Goal: Task Accomplishment & Management: Complete application form

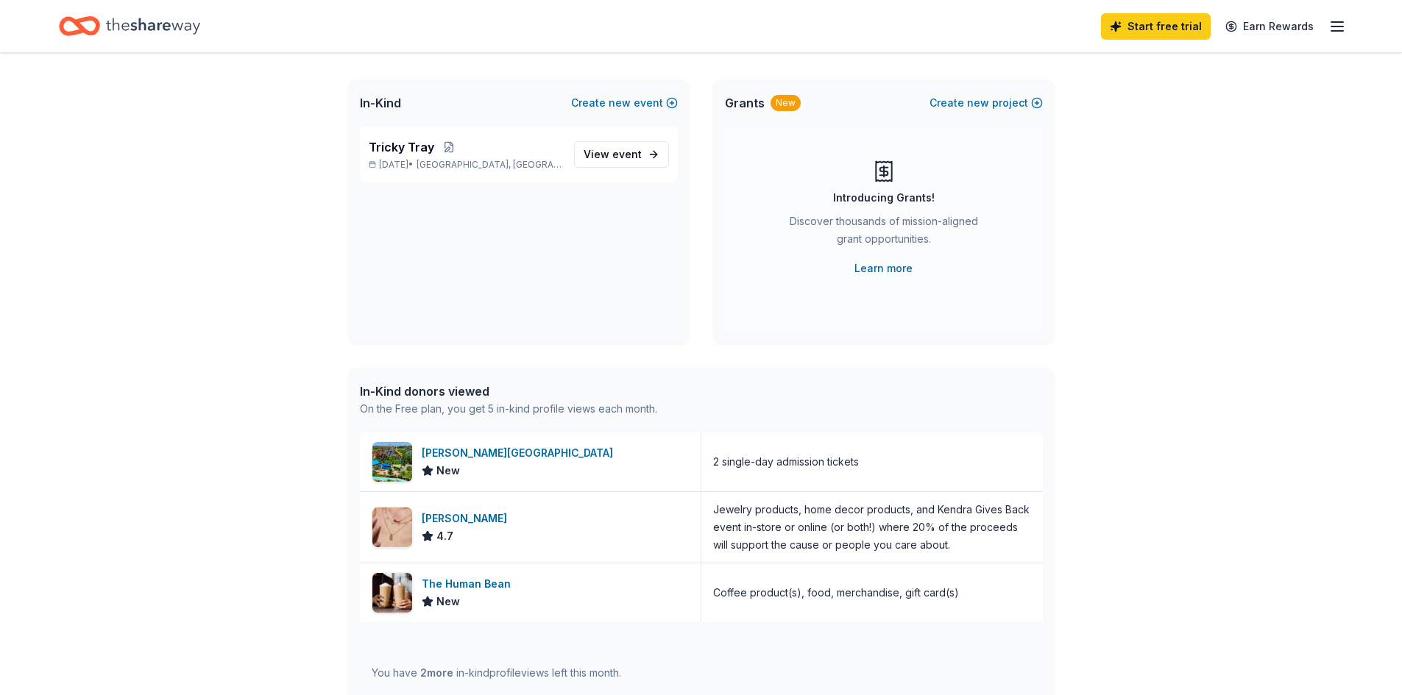
scroll to position [147, 0]
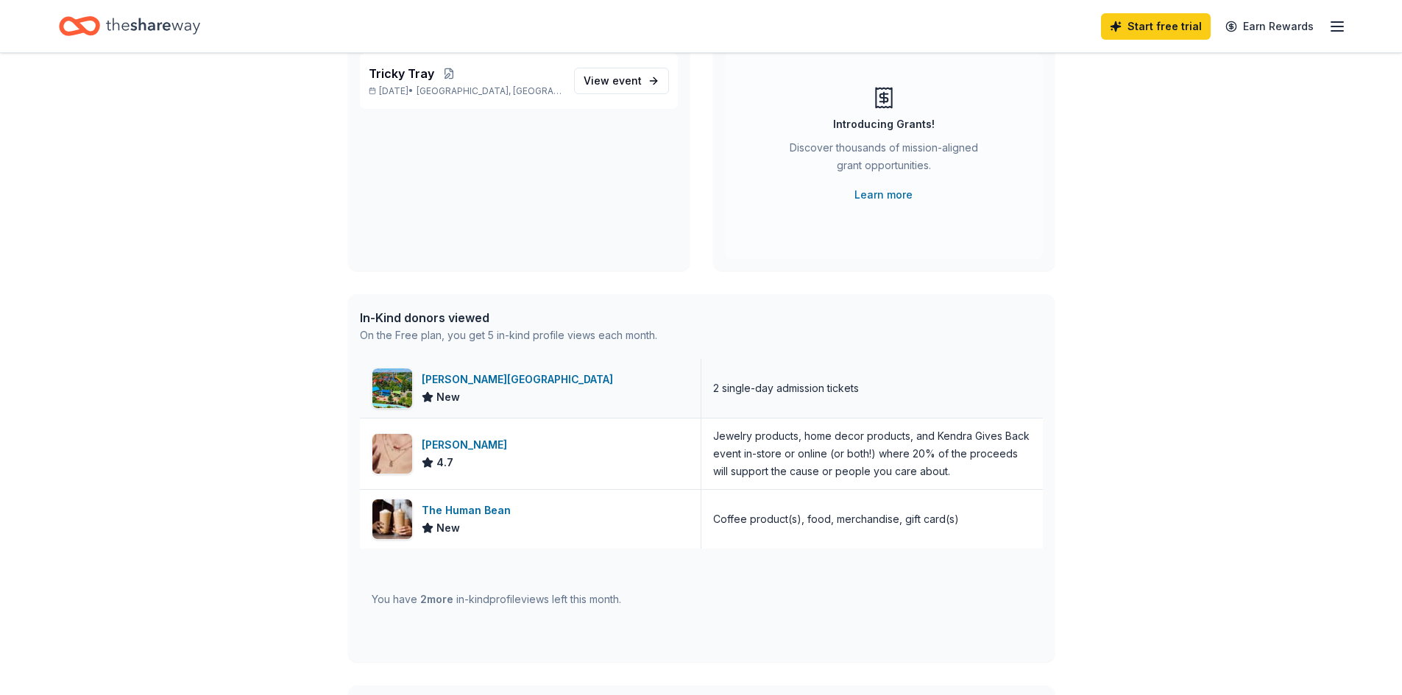
click at [550, 380] on div "Dorney Park & Wildwater Kingdom" at bounding box center [520, 380] width 197 height 18
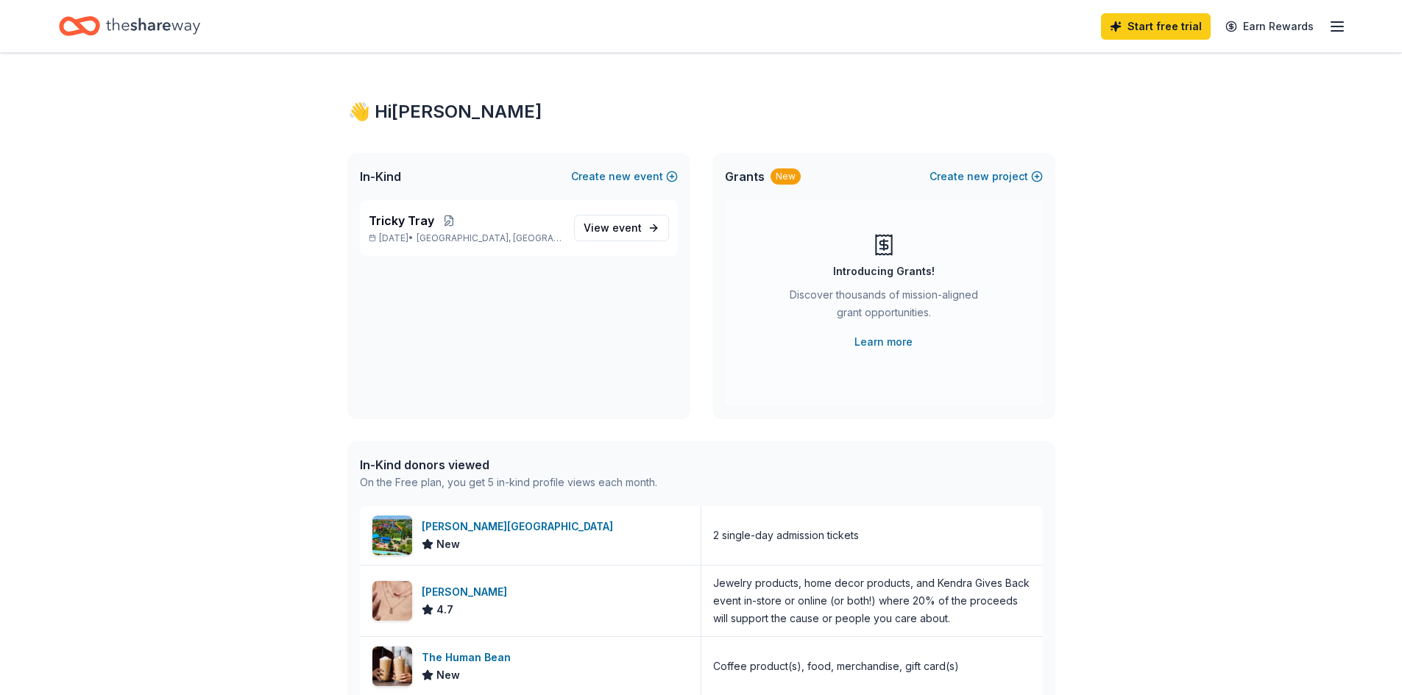
scroll to position [74, 0]
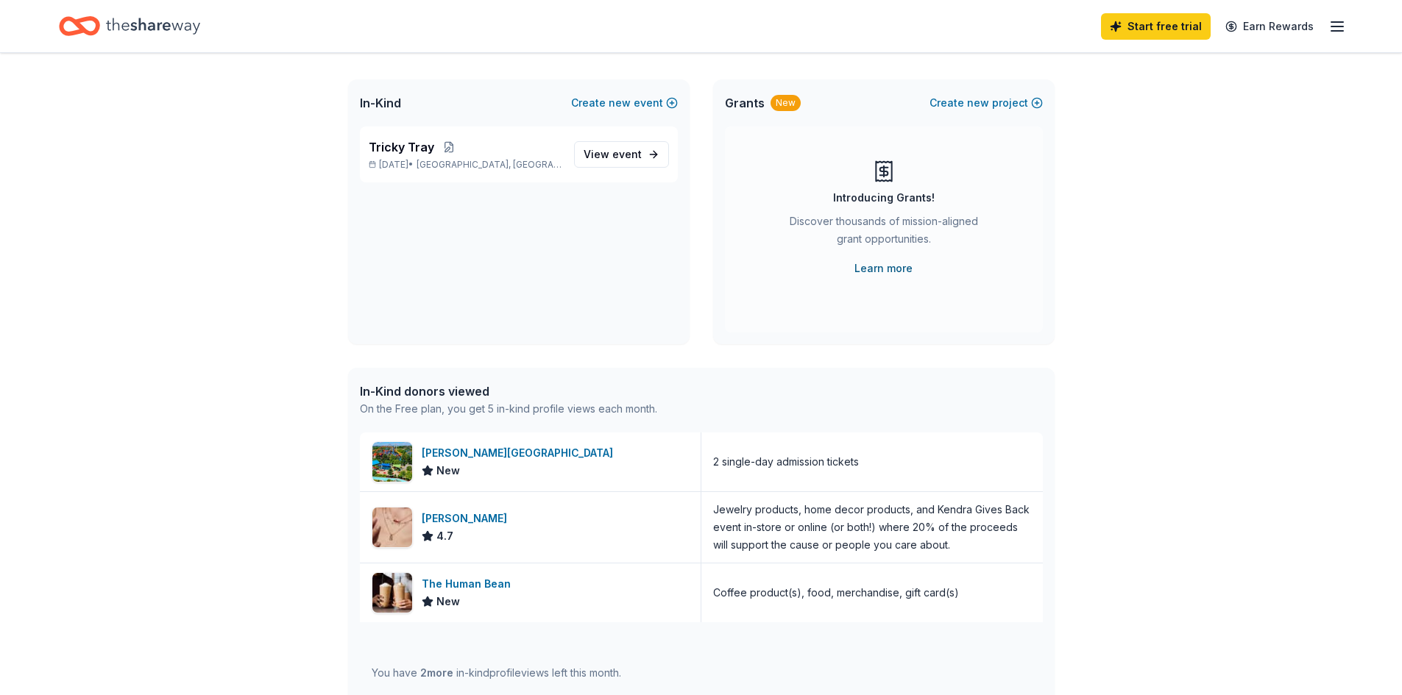
click at [888, 270] on link "Learn more" at bounding box center [883, 269] width 58 height 18
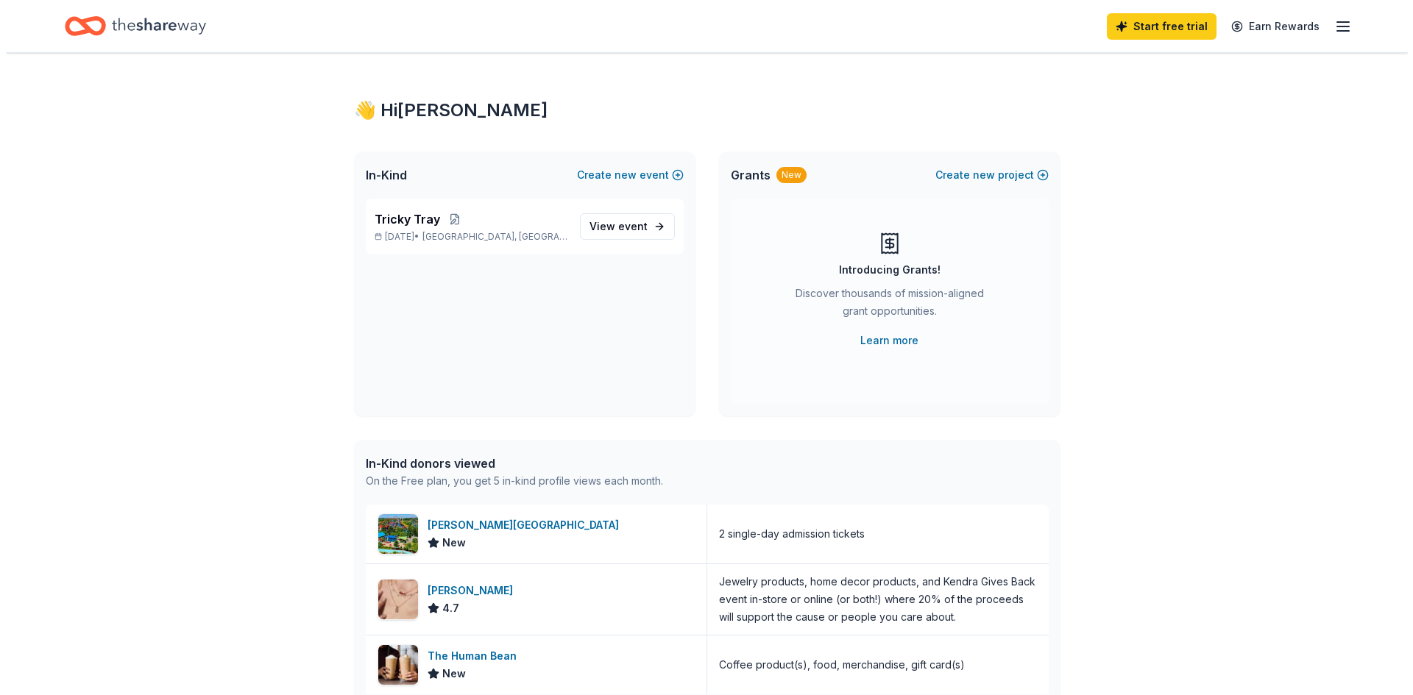
scroll to position [0, 0]
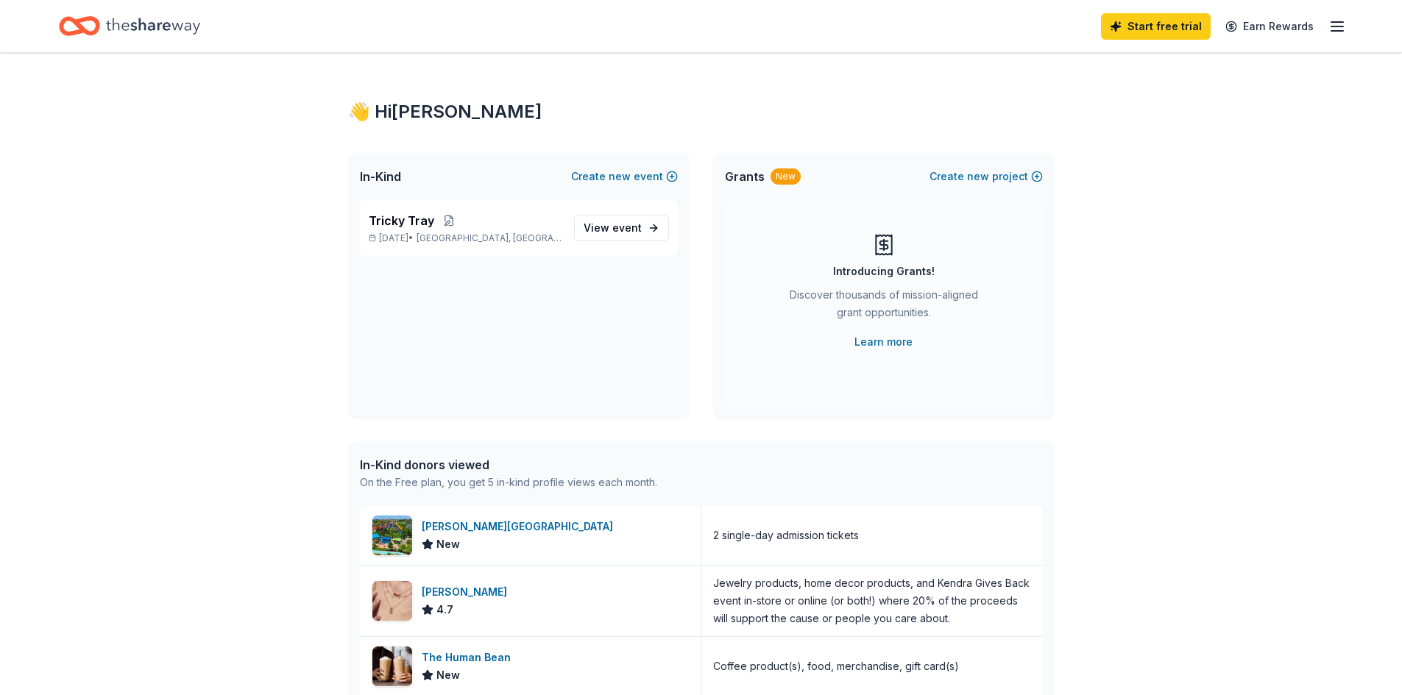
click at [152, 30] on icon "Home" at bounding box center [153, 26] width 94 height 16
click at [1037, 177] on button "Create new project" at bounding box center [985, 177] width 113 height 18
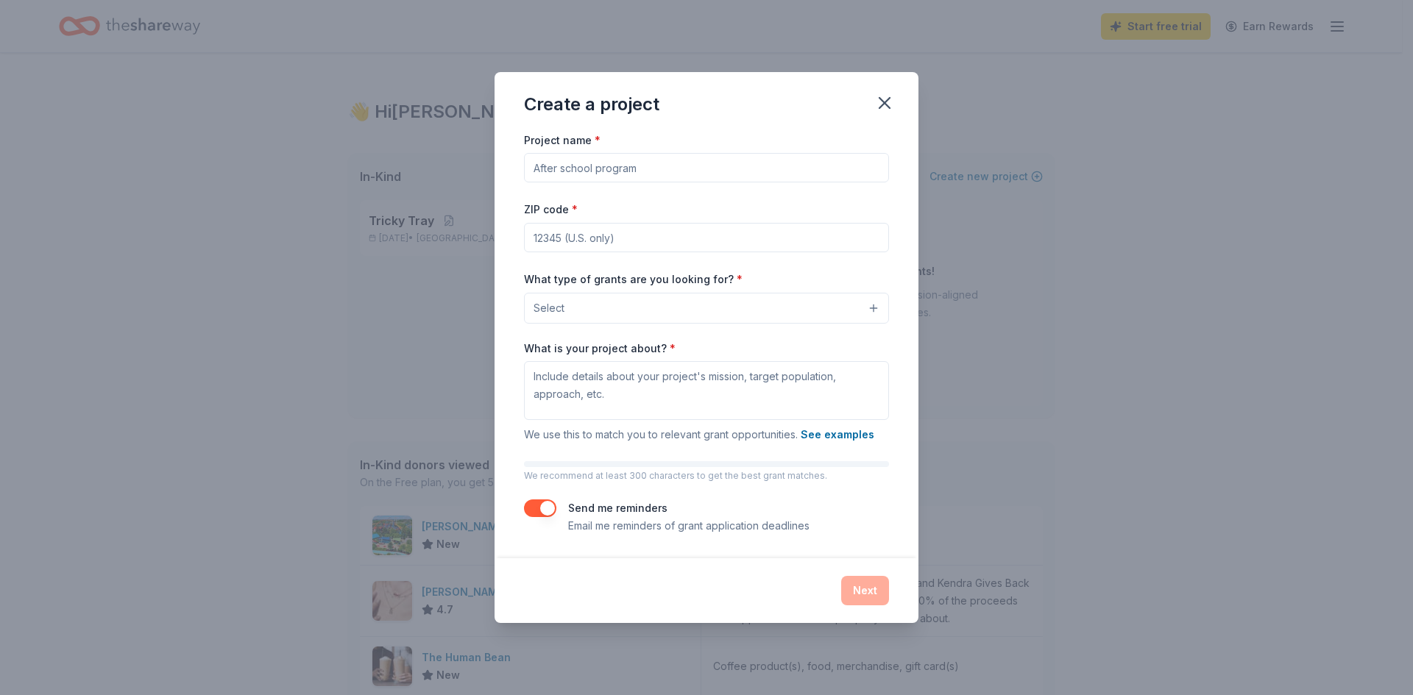
click at [646, 165] on input "Project name *" at bounding box center [706, 167] width 365 height 29
type input "Front of School Sign"
click at [609, 233] on input "ZIP code *" at bounding box center [706, 237] width 365 height 29
type input "07628"
click at [563, 321] on button "Select" at bounding box center [706, 308] width 365 height 31
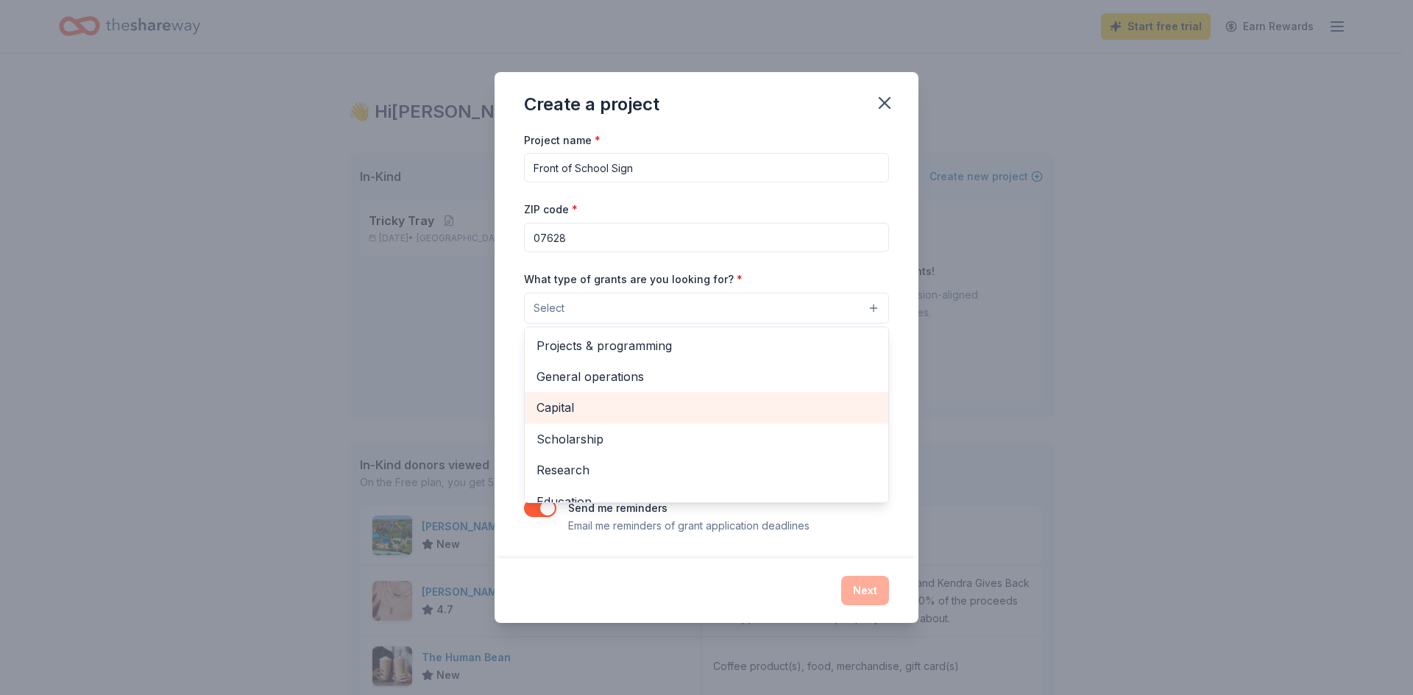
click at [634, 406] on span "Capital" at bounding box center [706, 407] width 340 height 19
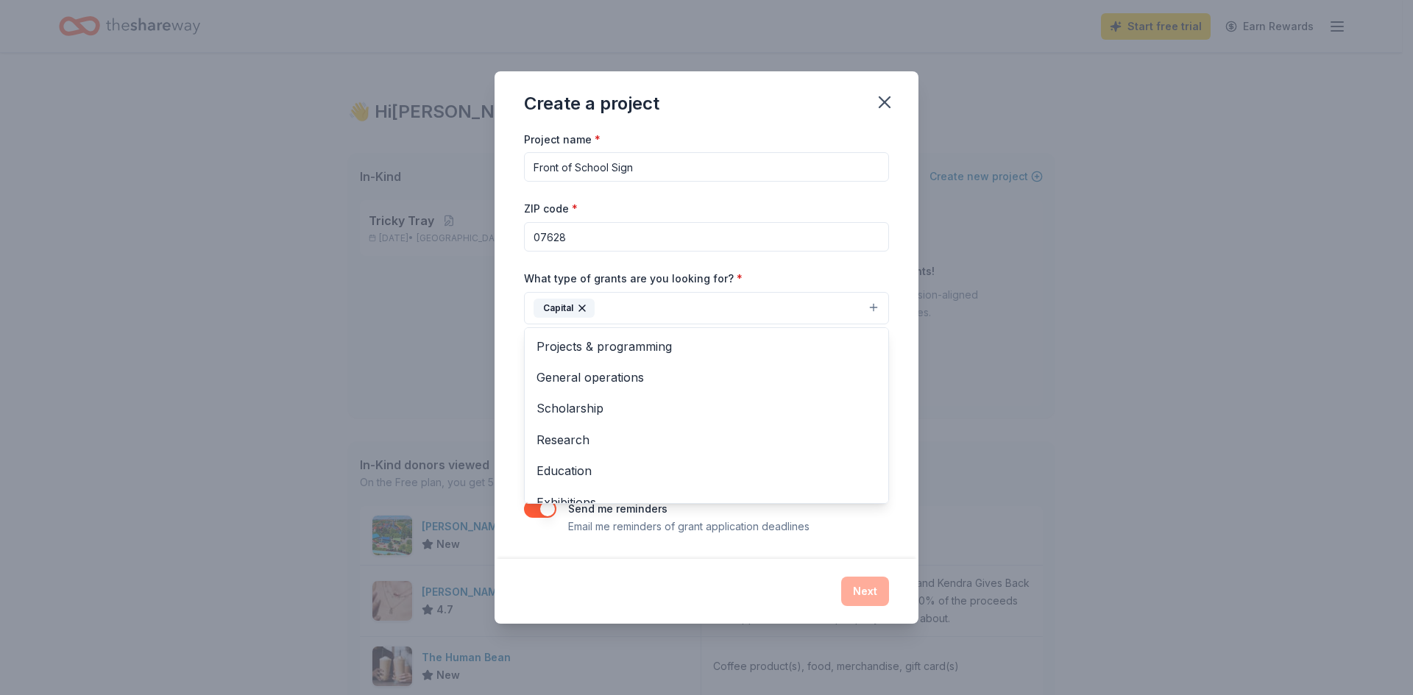
click at [806, 274] on div "What type of grants are you looking for? * Capital Projects & programming Gener…" at bounding box center [706, 296] width 365 height 55
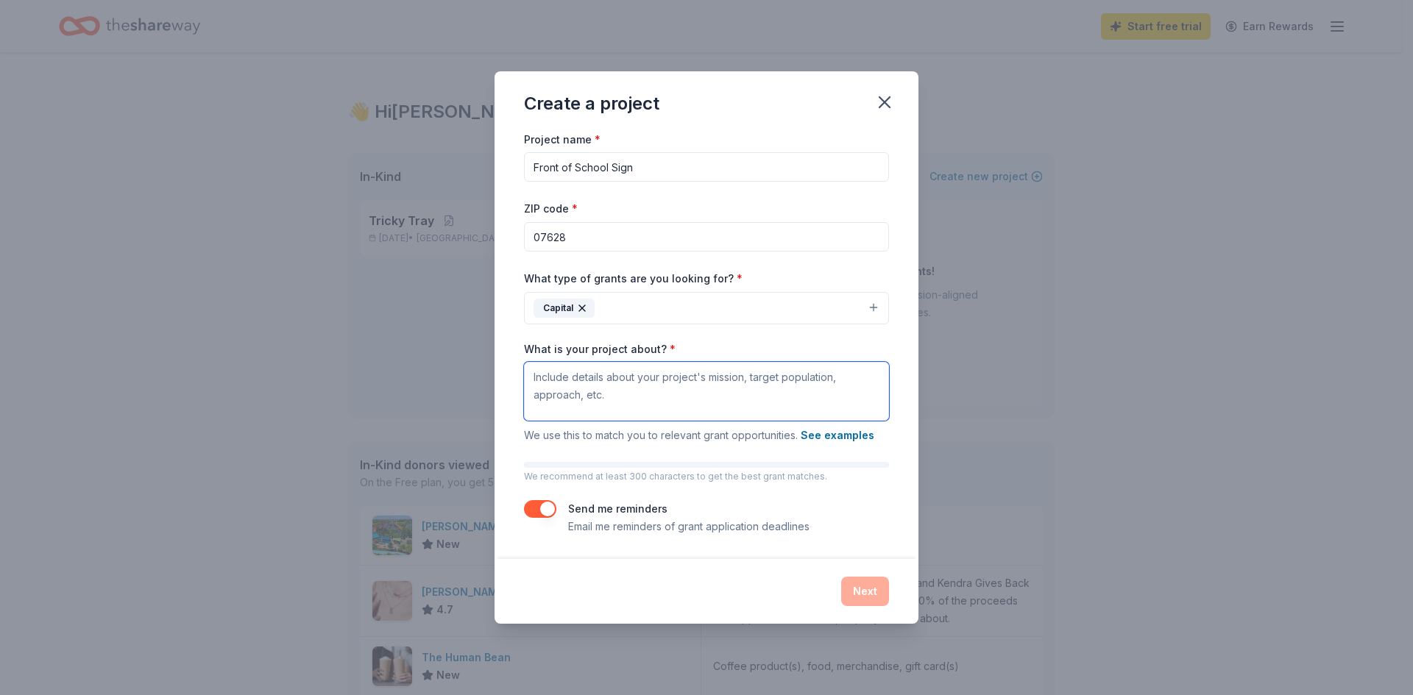
click at [647, 389] on textarea "What is your project about? *" at bounding box center [706, 391] width 365 height 59
paste textarea "A sign is a powerful communication tool and is one of the most effective and ef…"
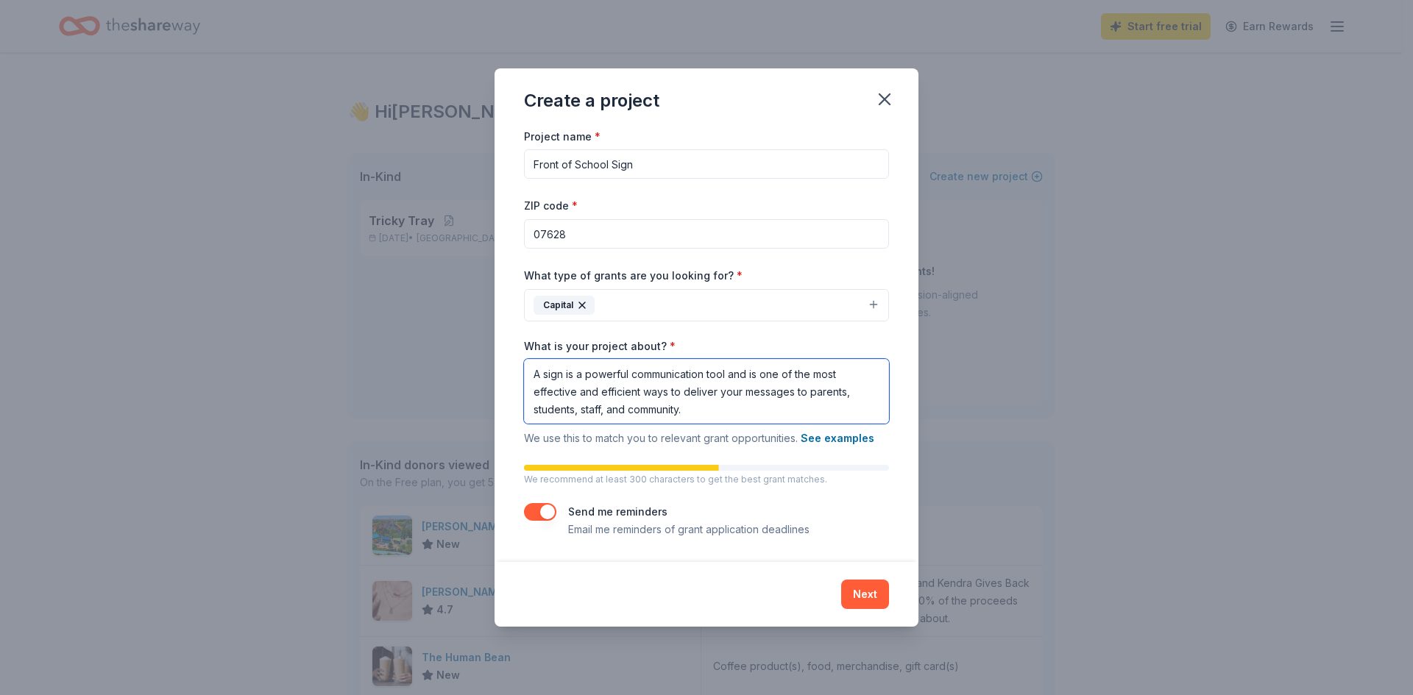
click at [533, 374] on textarea "A sign is a powerful communication tool and is one of the most effective and ef…" at bounding box center [706, 391] width 365 height 65
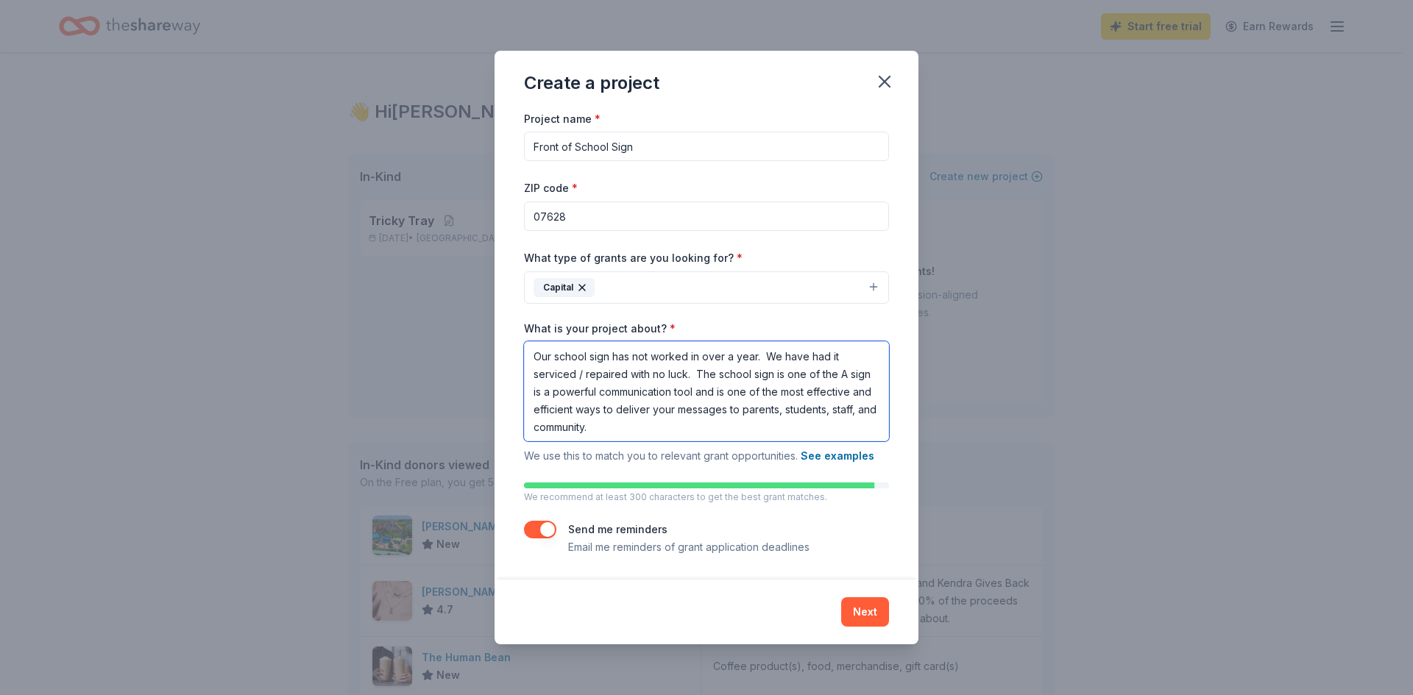
drag, startPoint x: 801, startPoint y: 394, endPoint x: 531, endPoint y: 391, distance: 270.1
click at [531, 391] on textarea "Our school sign has not worked in over a year. We have had it serviced / repair…" at bounding box center [706, 391] width 365 height 100
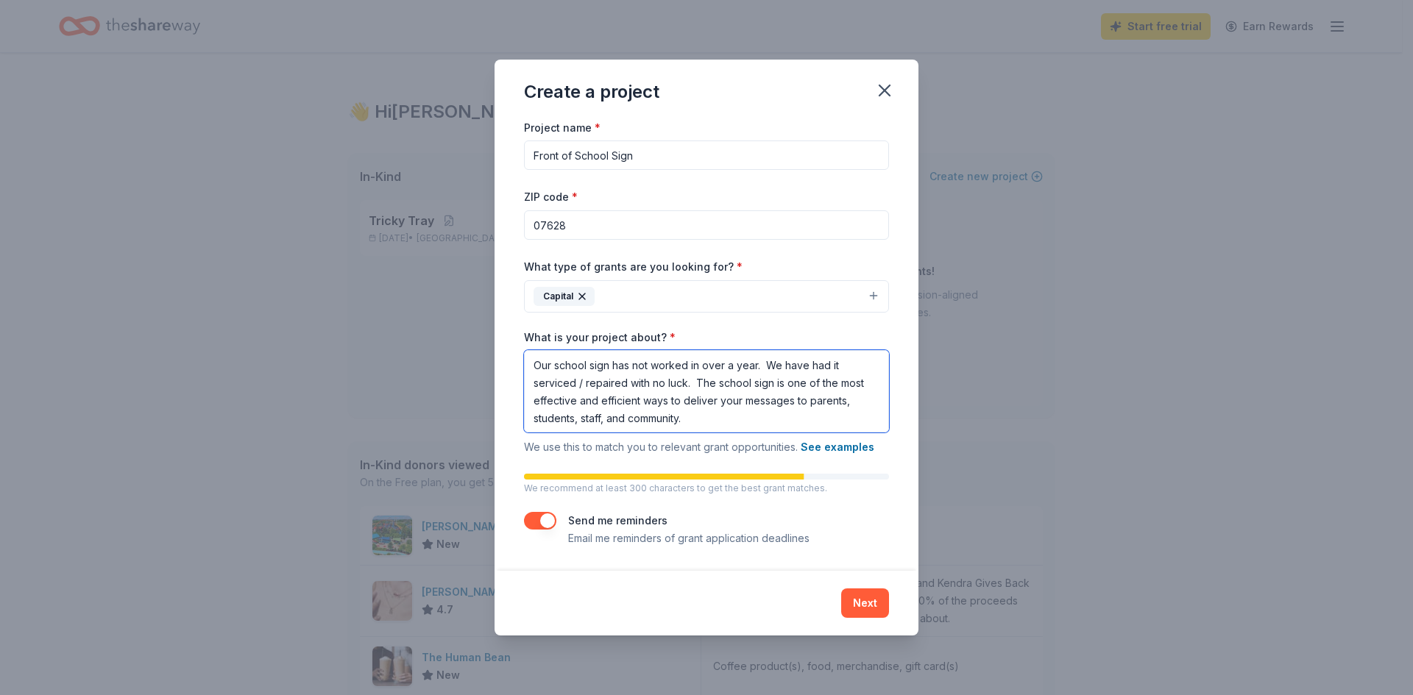
drag, startPoint x: 668, startPoint y: 400, endPoint x: 677, endPoint y: 400, distance: 8.9
click at [677, 400] on textarea "Our school sign has not worked in over a year. We have had it serviced / repair…" at bounding box center [706, 391] width 365 height 82
drag, startPoint x: 723, startPoint y: 400, endPoint x: 747, endPoint y: 405, distance: 24.8
click at [747, 405] on textarea "Our school sign has not worked in over a year. We have had it serviced / repair…" at bounding box center [706, 391] width 365 height 82
click at [788, 403] on textarea "Our school sign has not worked in over a year. We have had it serviced / repair…" at bounding box center [706, 391] width 365 height 82
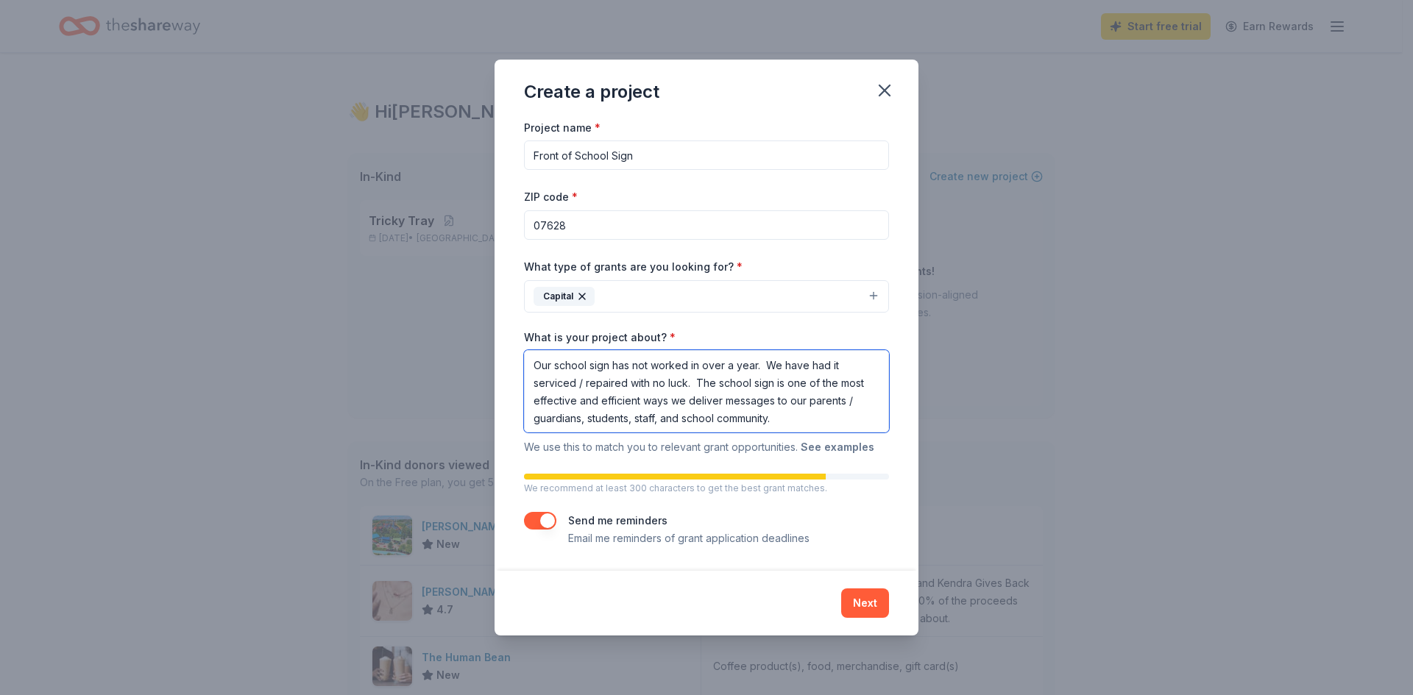
type textarea "Our school sign has not worked in over a year. We have had it serviced / repair…"
click at [835, 444] on button "See examples" at bounding box center [838, 448] width 74 height 18
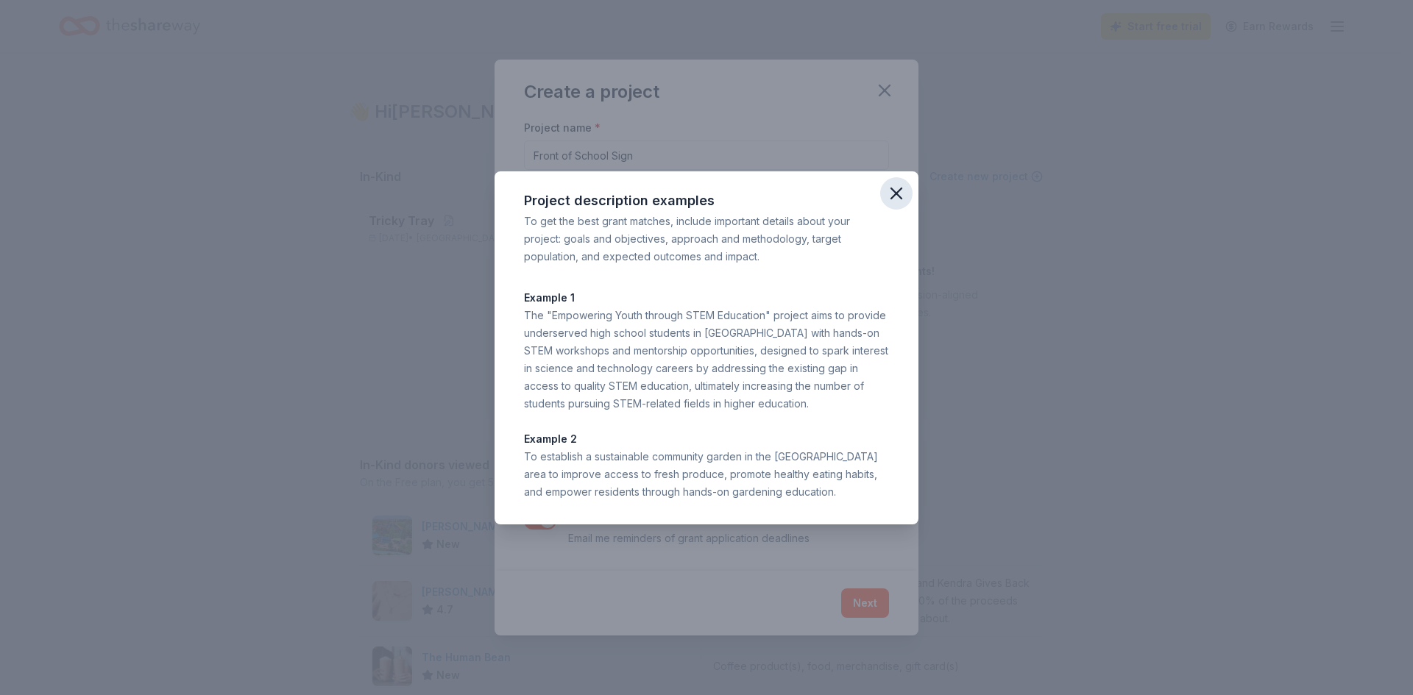
click at [902, 193] on icon "button" at bounding box center [896, 193] width 21 height 21
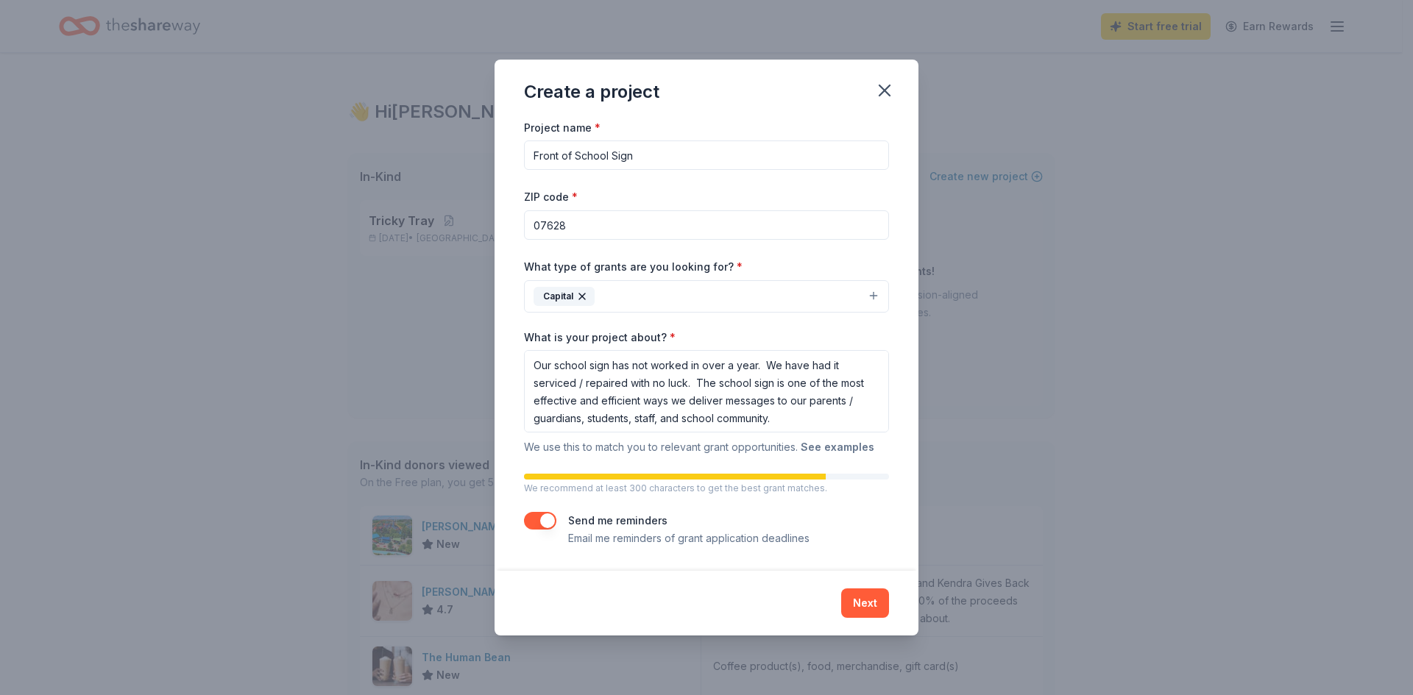
click at [835, 450] on button "See examples" at bounding box center [838, 448] width 74 height 18
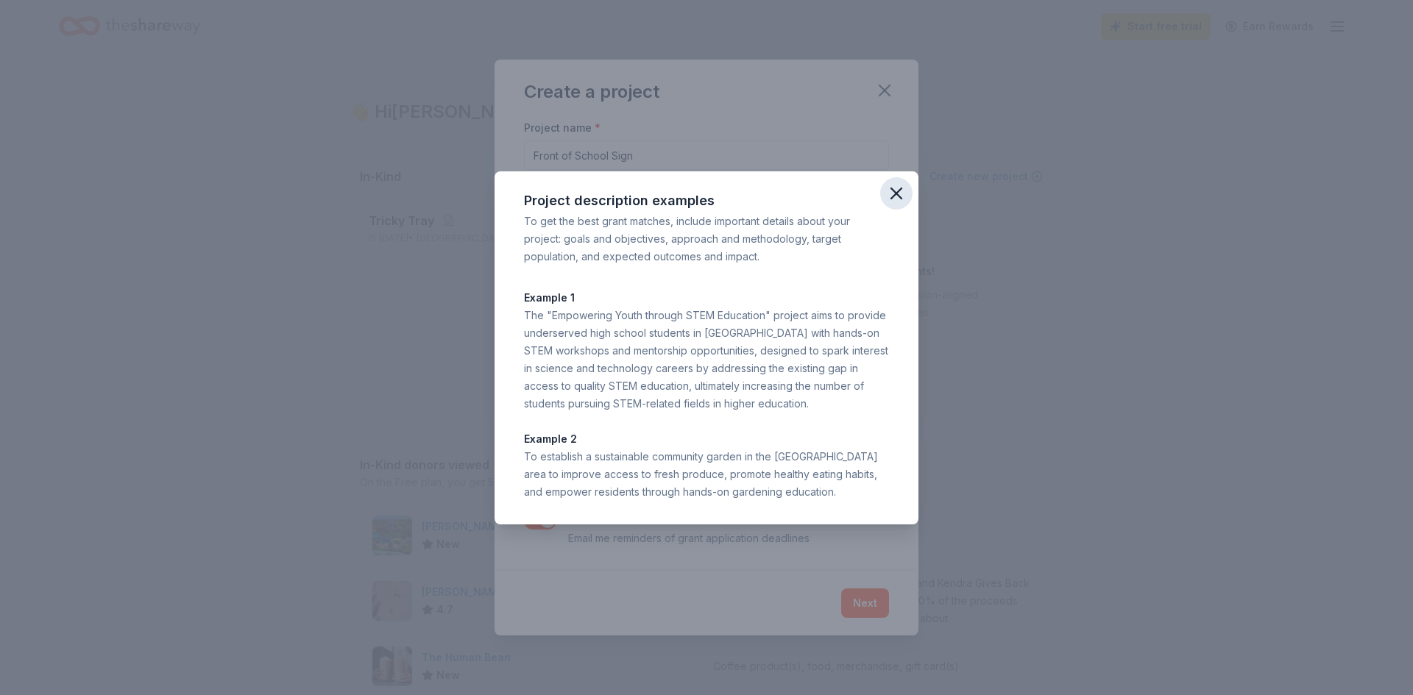
click at [896, 196] on icon "button" at bounding box center [896, 193] width 21 height 21
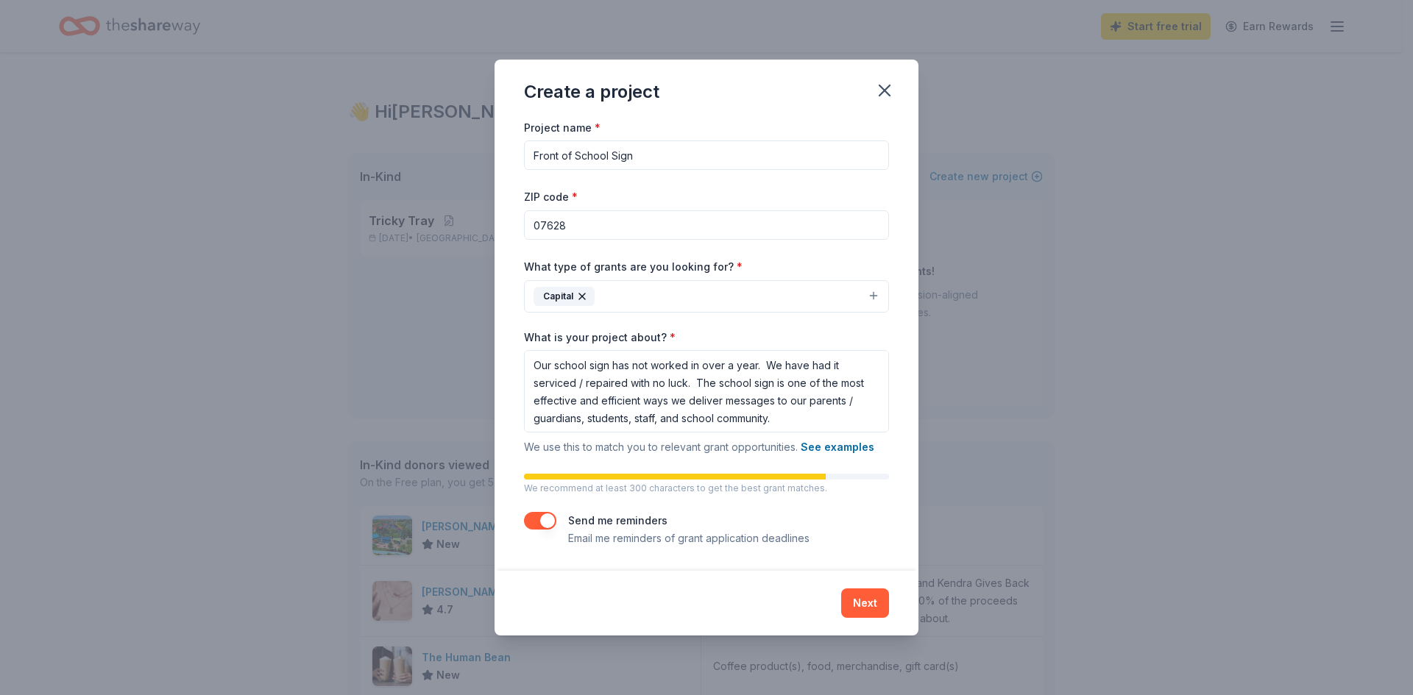
click at [687, 297] on button "Capital" at bounding box center [706, 296] width 365 height 32
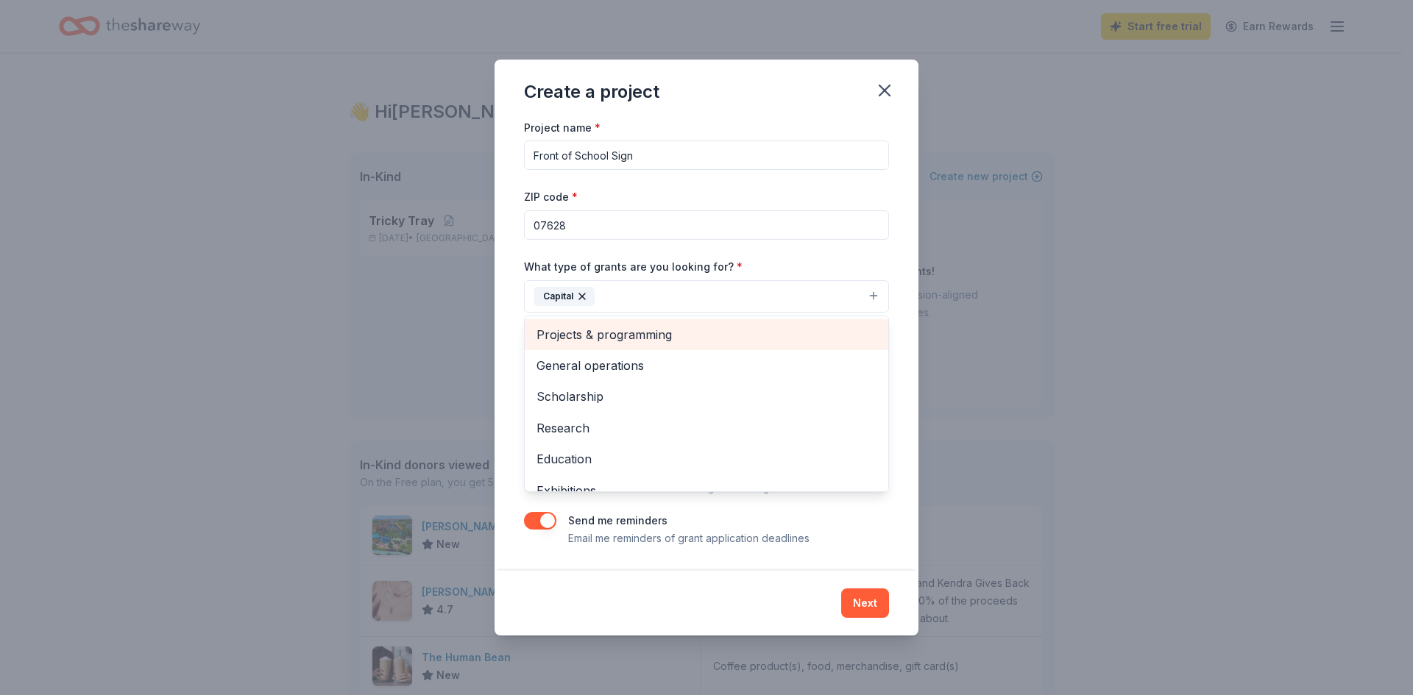
click at [656, 340] on span "Projects & programming" at bounding box center [706, 334] width 340 height 19
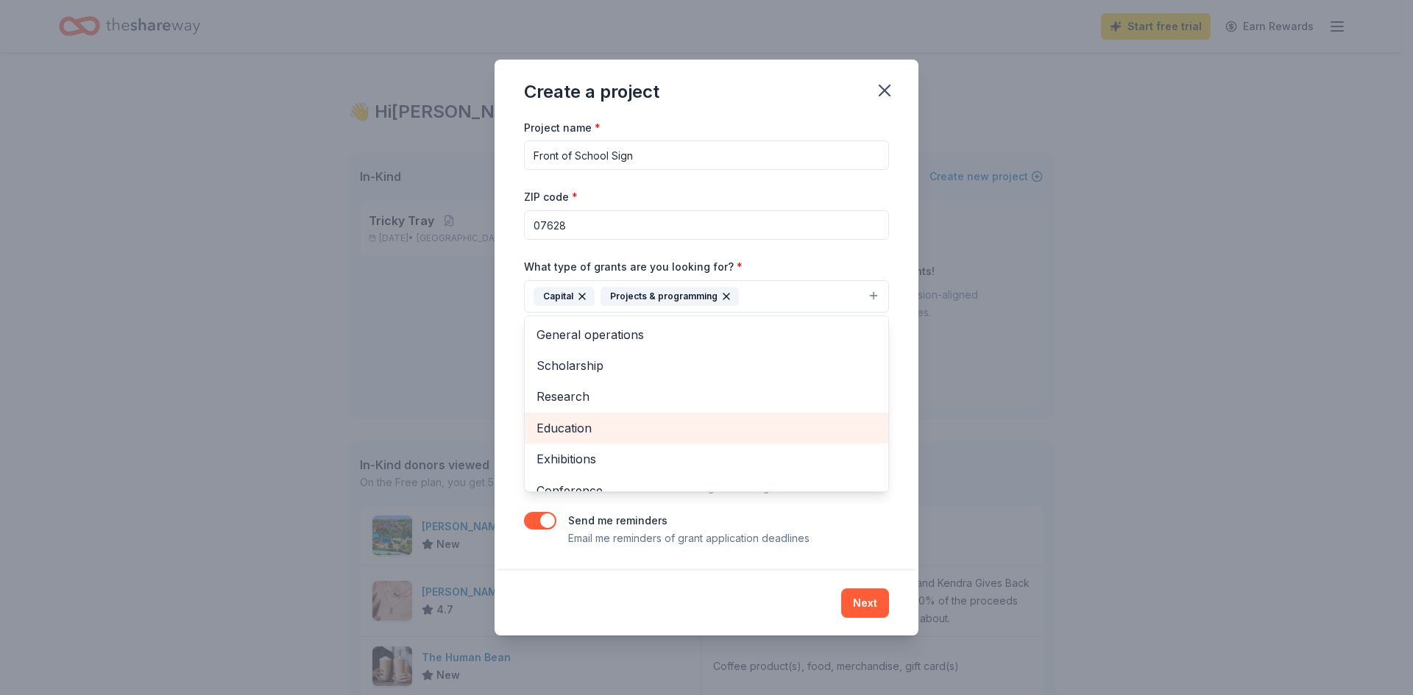
click at [647, 433] on span "Education" at bounding box center [706, 428] width 340 height 19
click at [902, 372] on div "Project name * Front of School Sign ZIP code * 07628 What type of grants are yo…" at bounding box center [707, 344] width 424 height 453
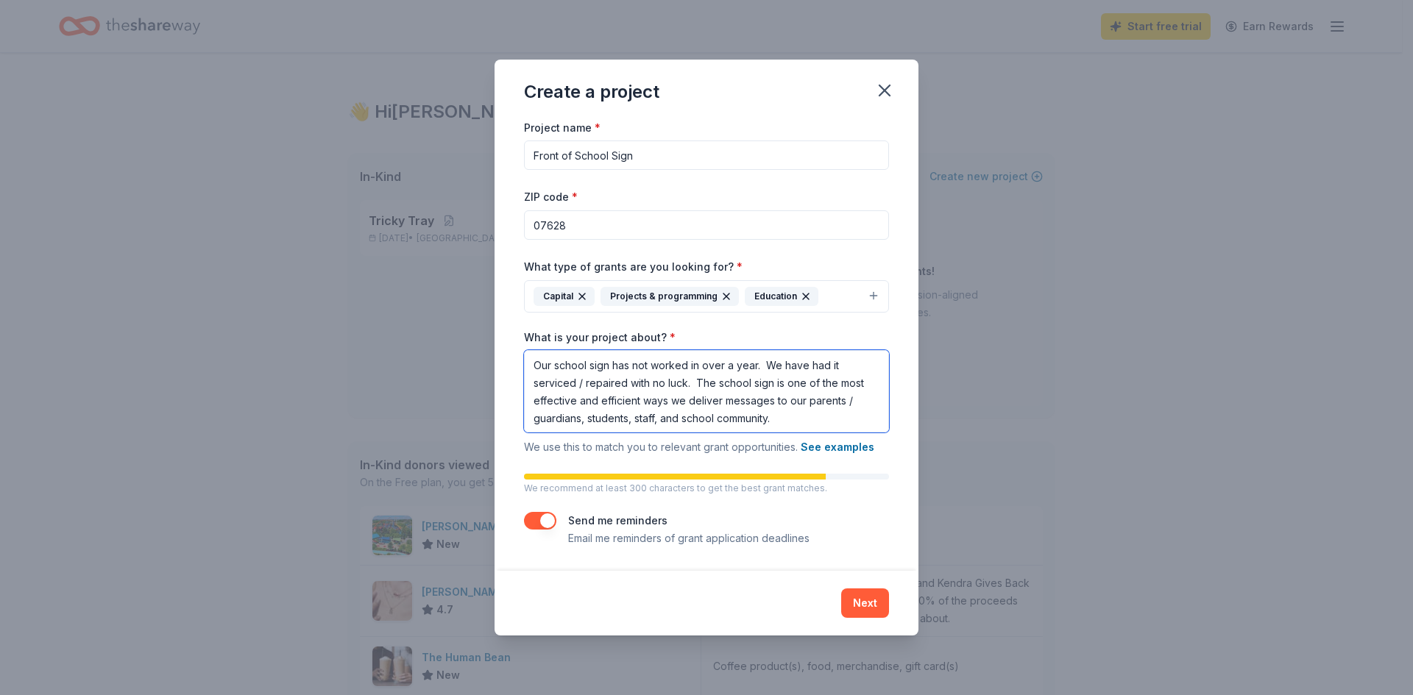
click at [765, 364] on textarea "Our school sign has not worked in over a year. We have had it serviced / repair…" at bounding box center [706, 391] width 365 height 82
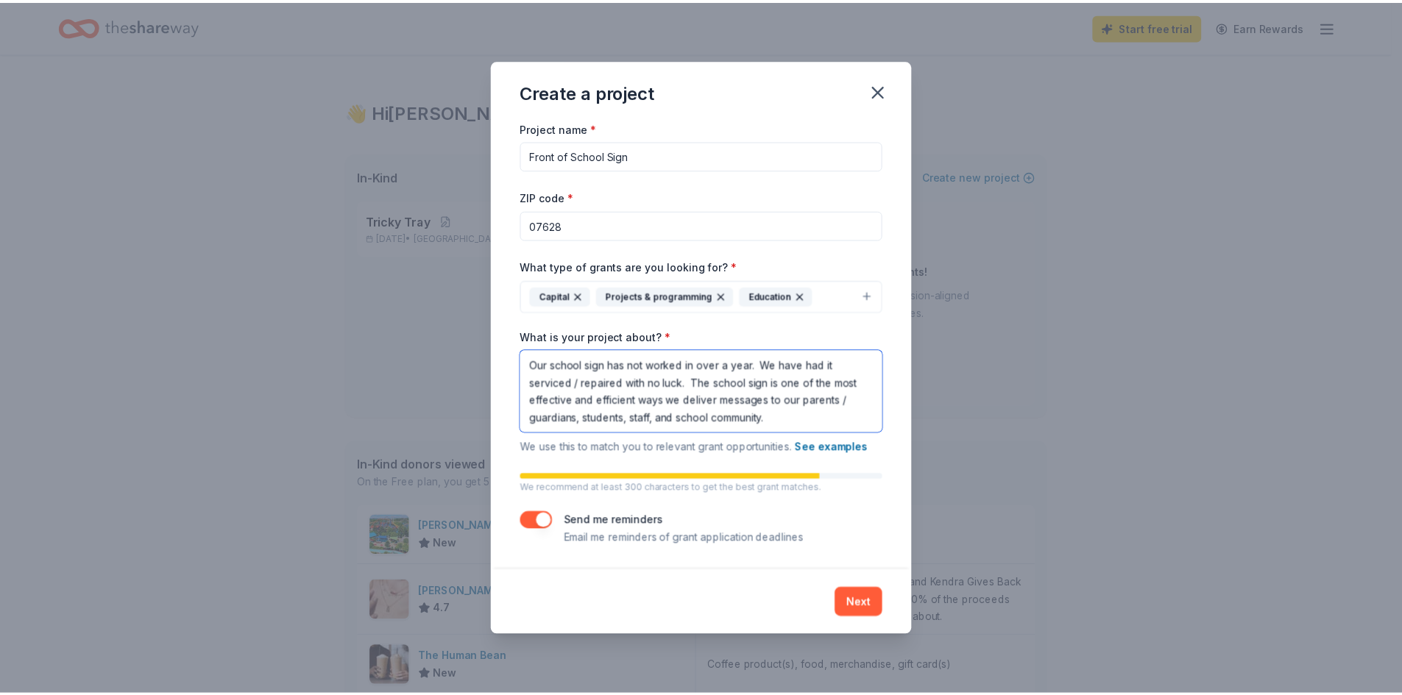
scroll to position [1, 0]
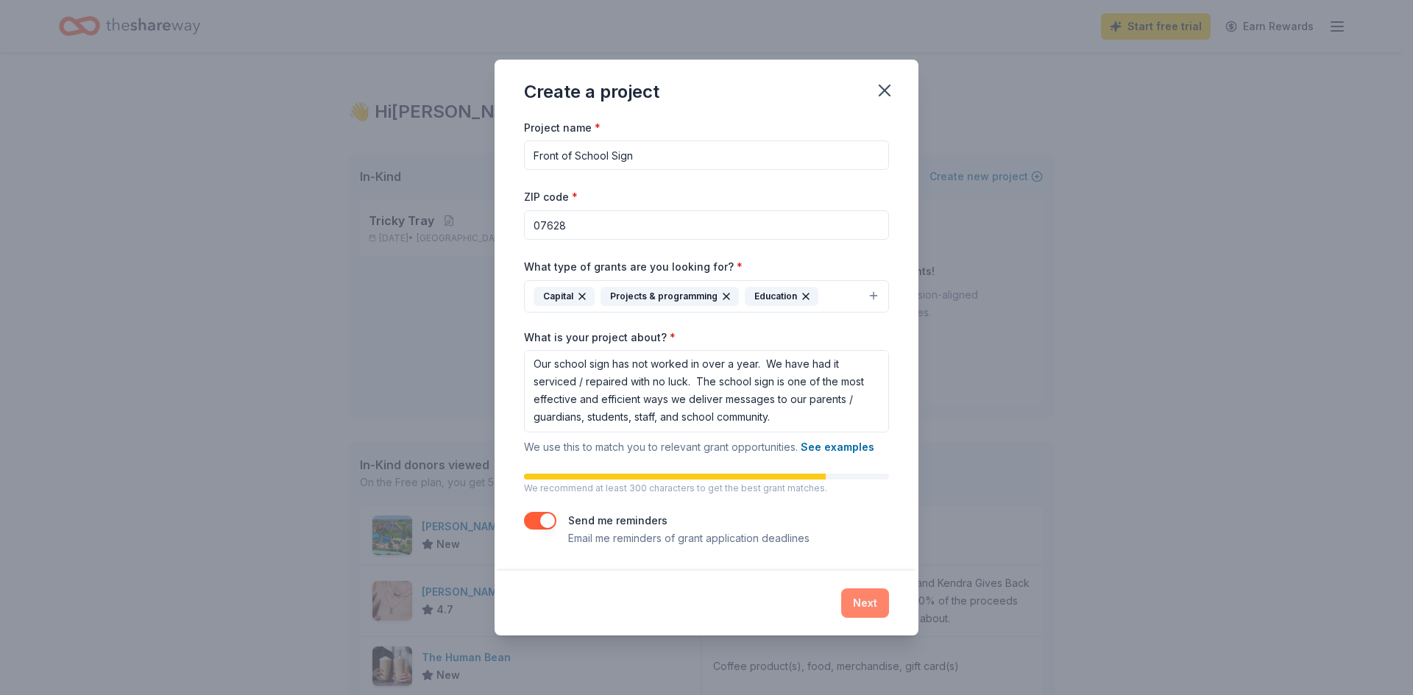
click at [871, 607] on button "Next" at bounding box center [865, 603] width 48 height 29
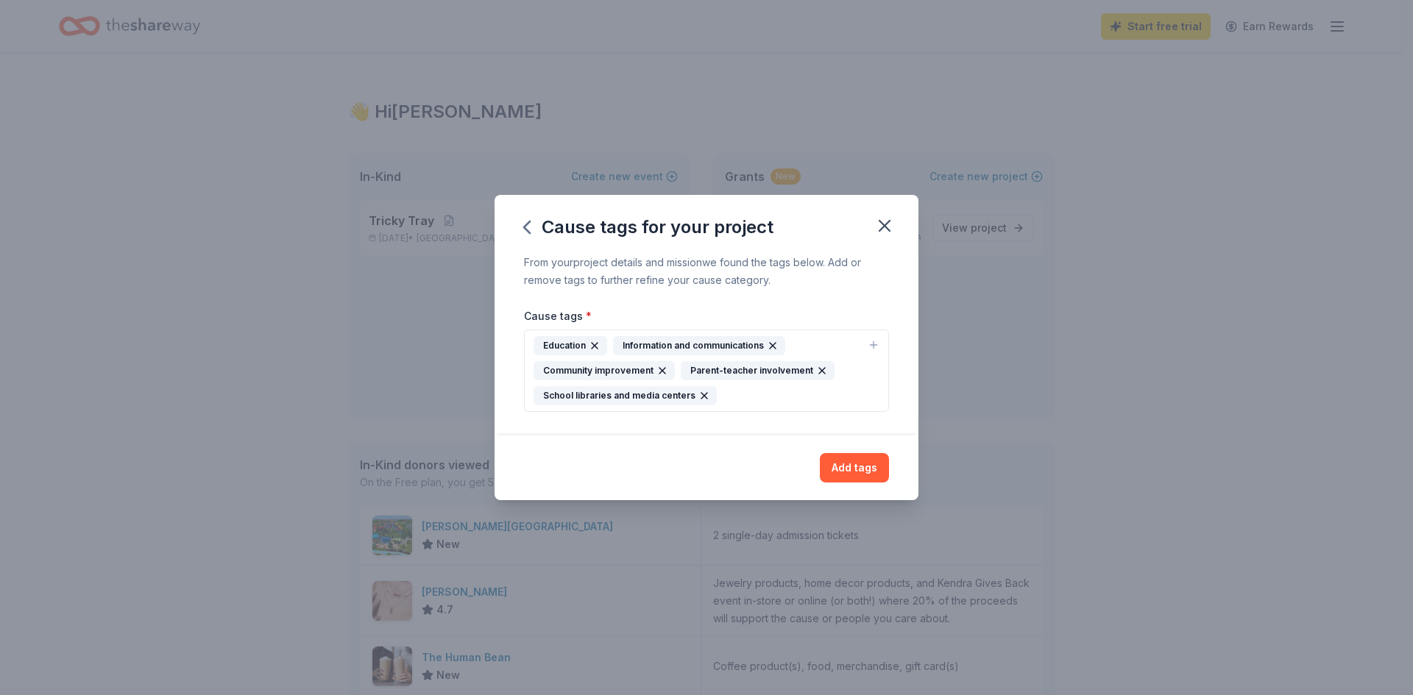
click at [701, 395] on icon "button" at bounding box center [704, 396] width 6 height 6
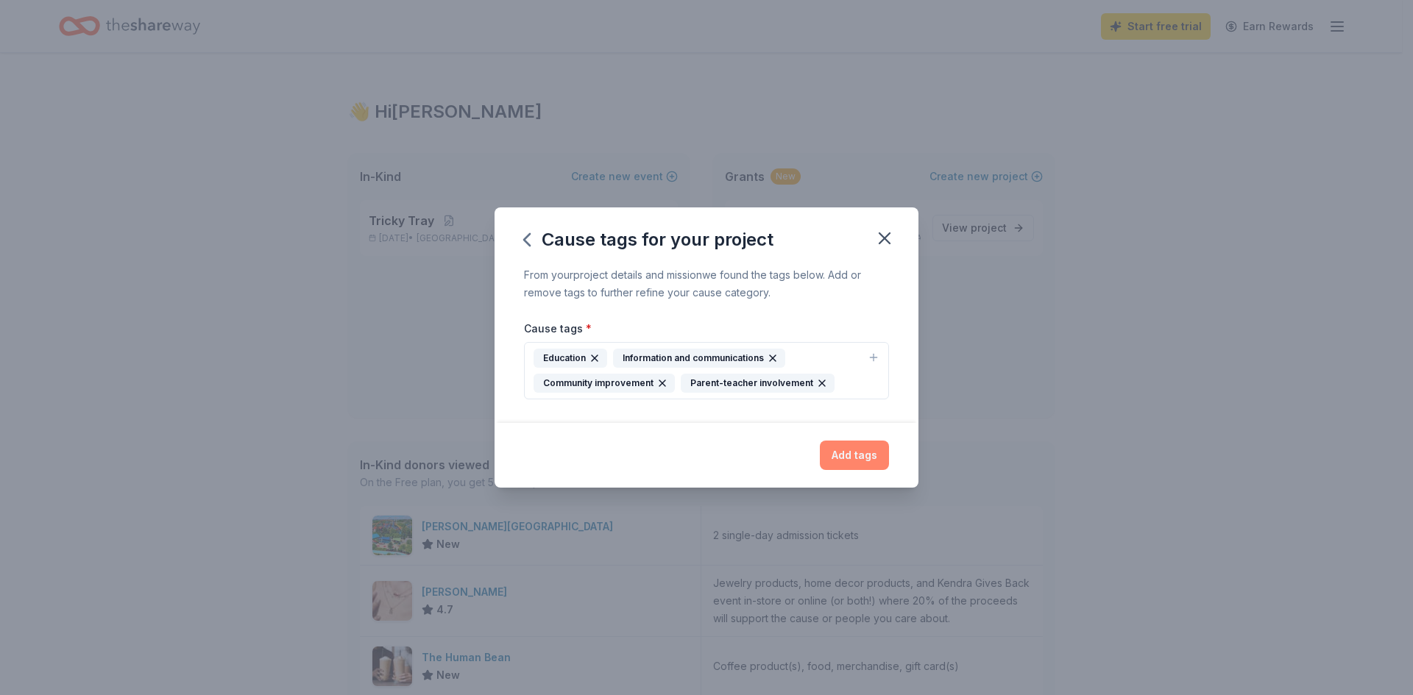
click at [862, 455] on button "Add tags" at bounding box center [854, 455] width 69 height 29
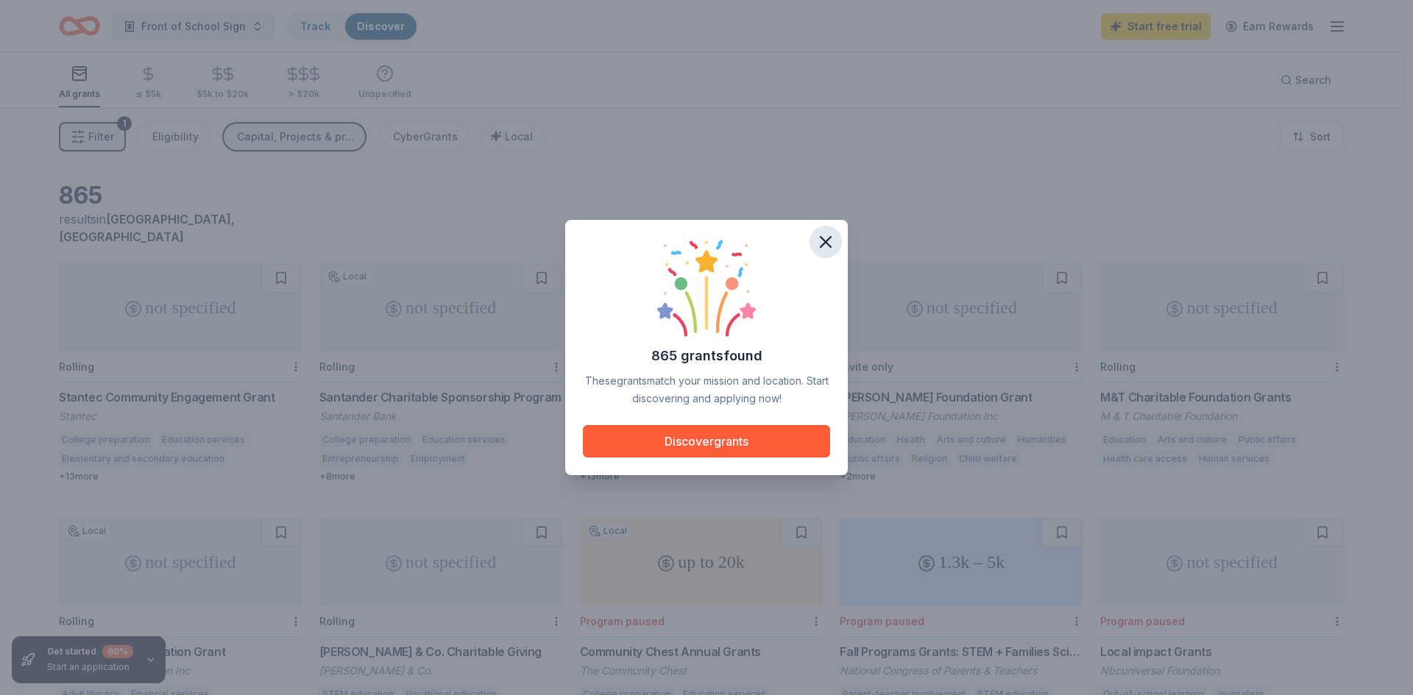
click at [821, 240] on icon "button" at bounding box center [825, 242] width 21 height 21
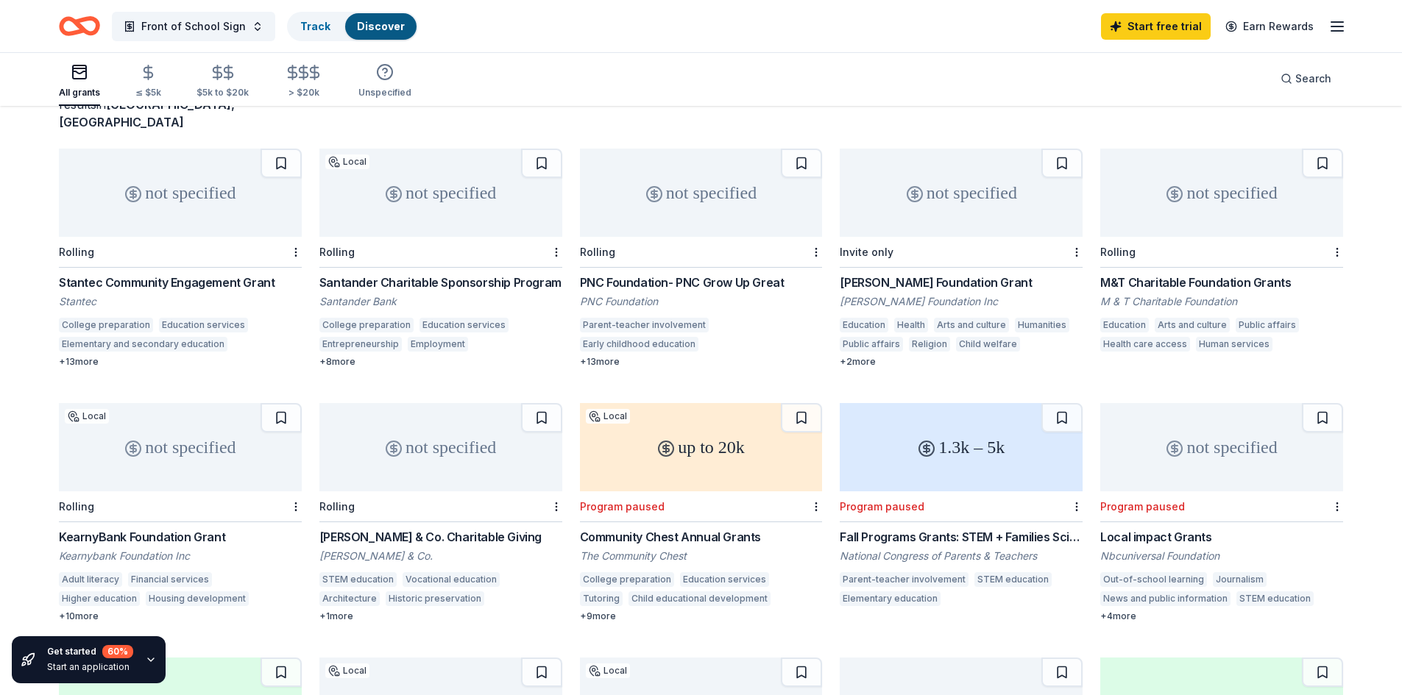
scroll to position [147, 0]
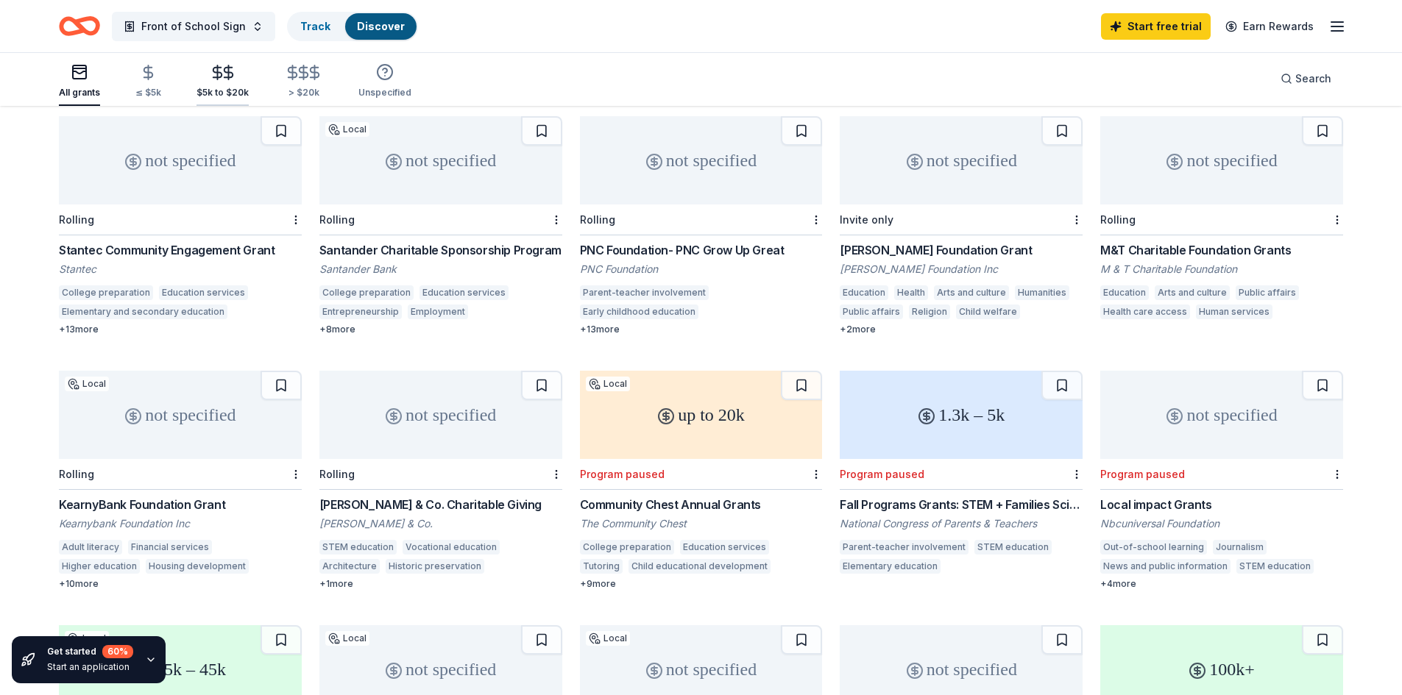
click at [223, 80] on icon "button" at bounding box center [228, 72] width 17 height 17
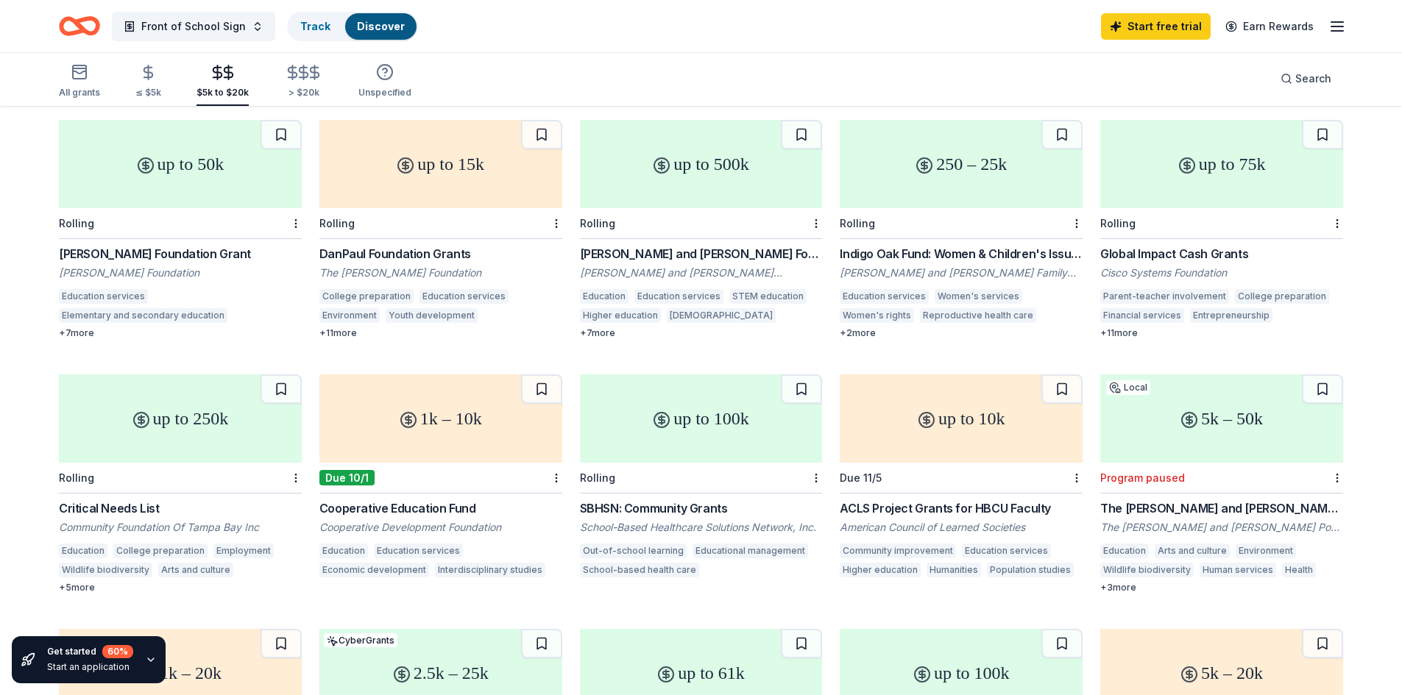
scroll to position [276, 0]
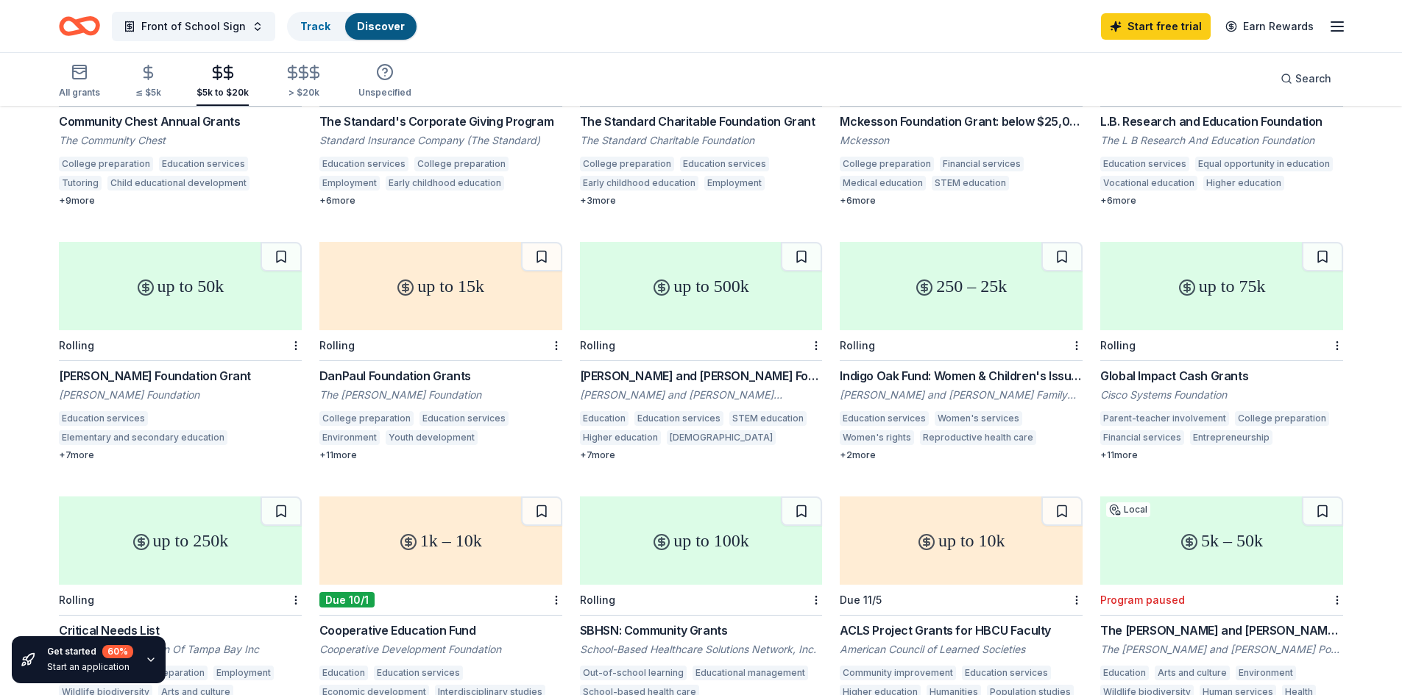
click at [190, 275] on div "up to 50k" at bounding box center [180, 286] width 243 height 88
click at [1228, 279] on div "up to 75k" at bounding box center [1221, 286] width 243 height 88
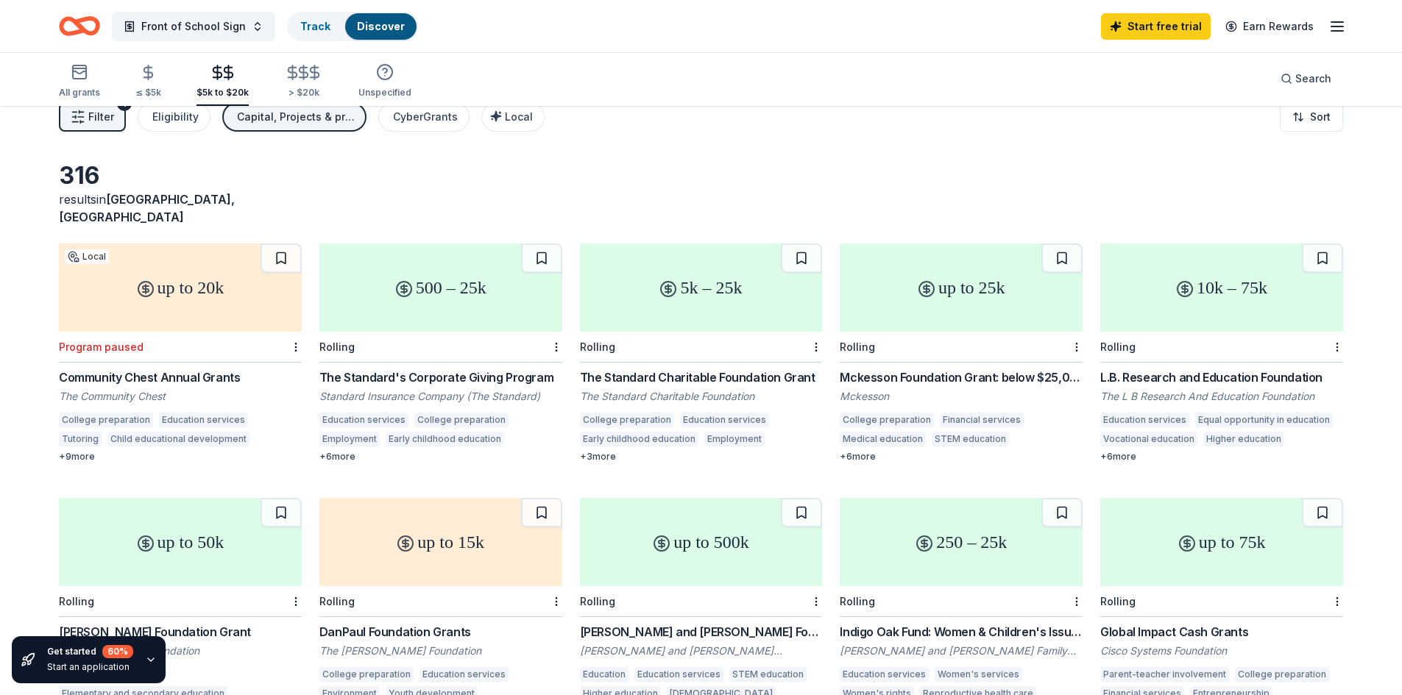
scroll to position [0, 0]
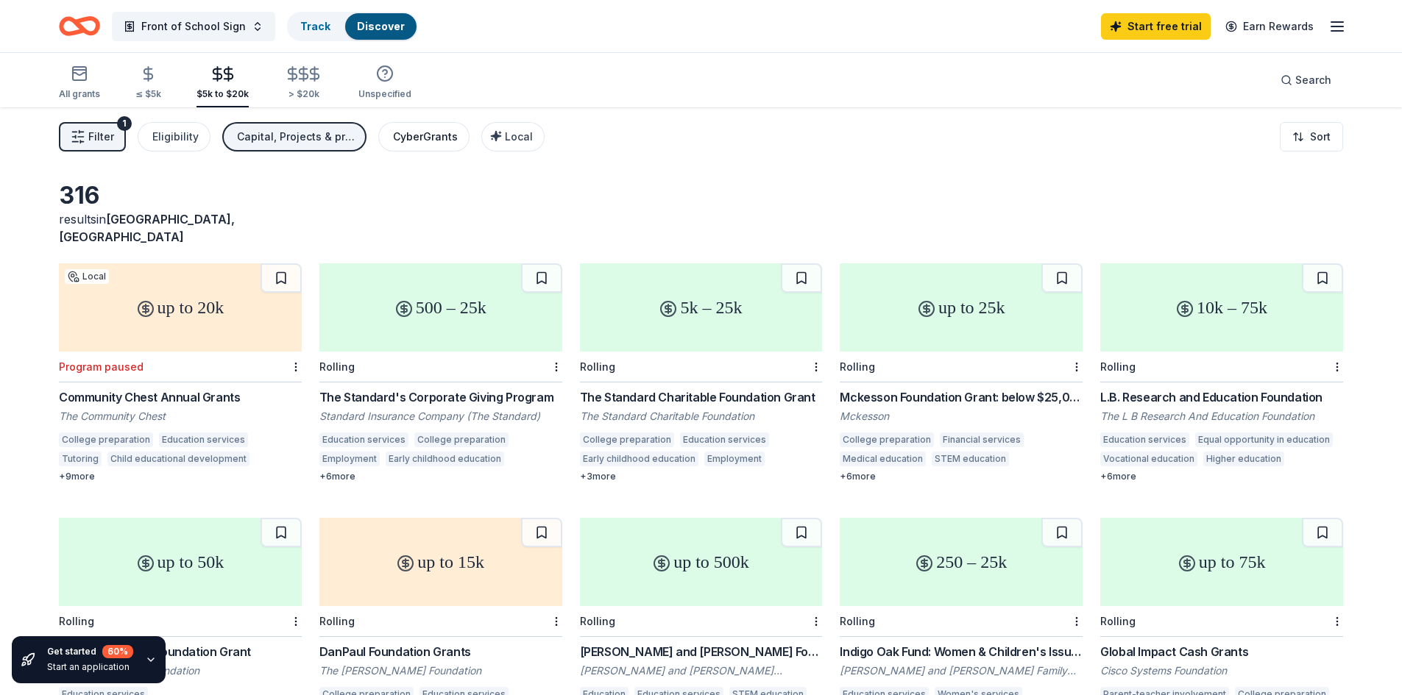
click at [422, 135] on div "CyberGrants" at bounding box center [425, 137] width 65 height 18
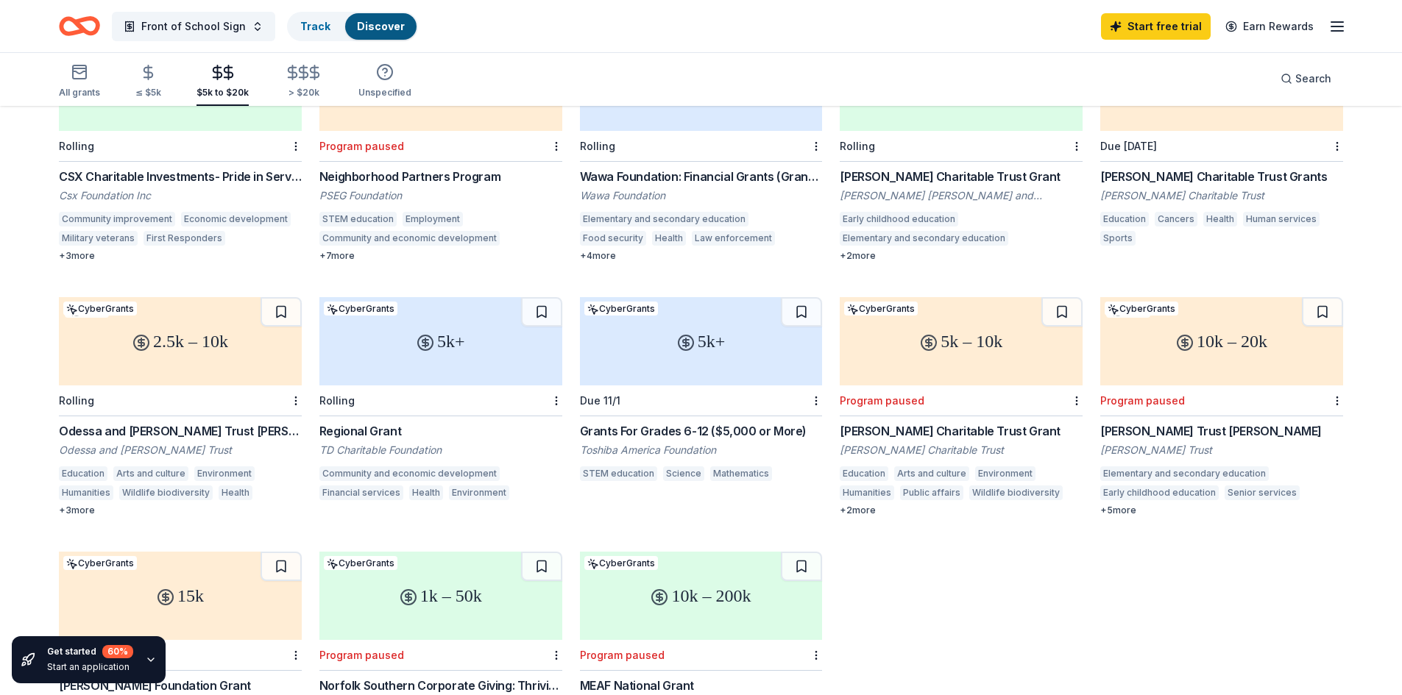
scroll to position [294, 0]
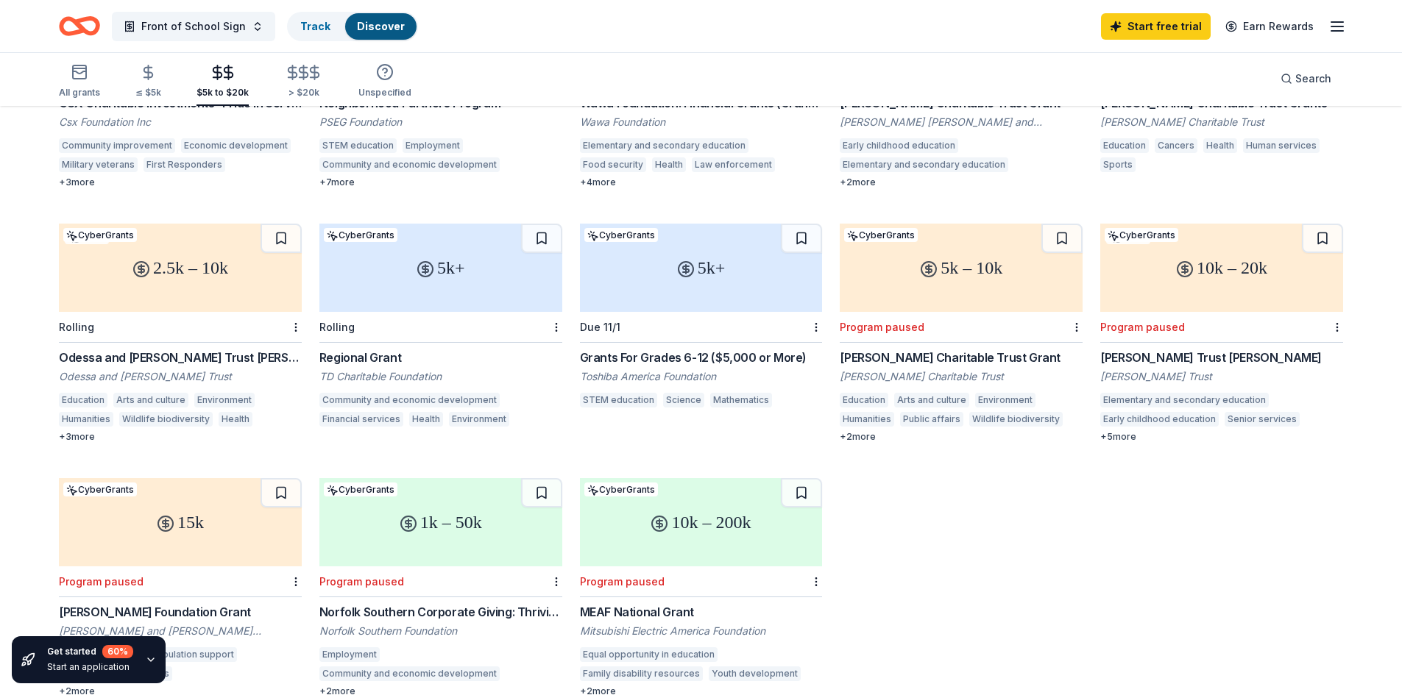
click at [454, 262] on div "5k+" at bounding box center [440, 268] width 243 height 88
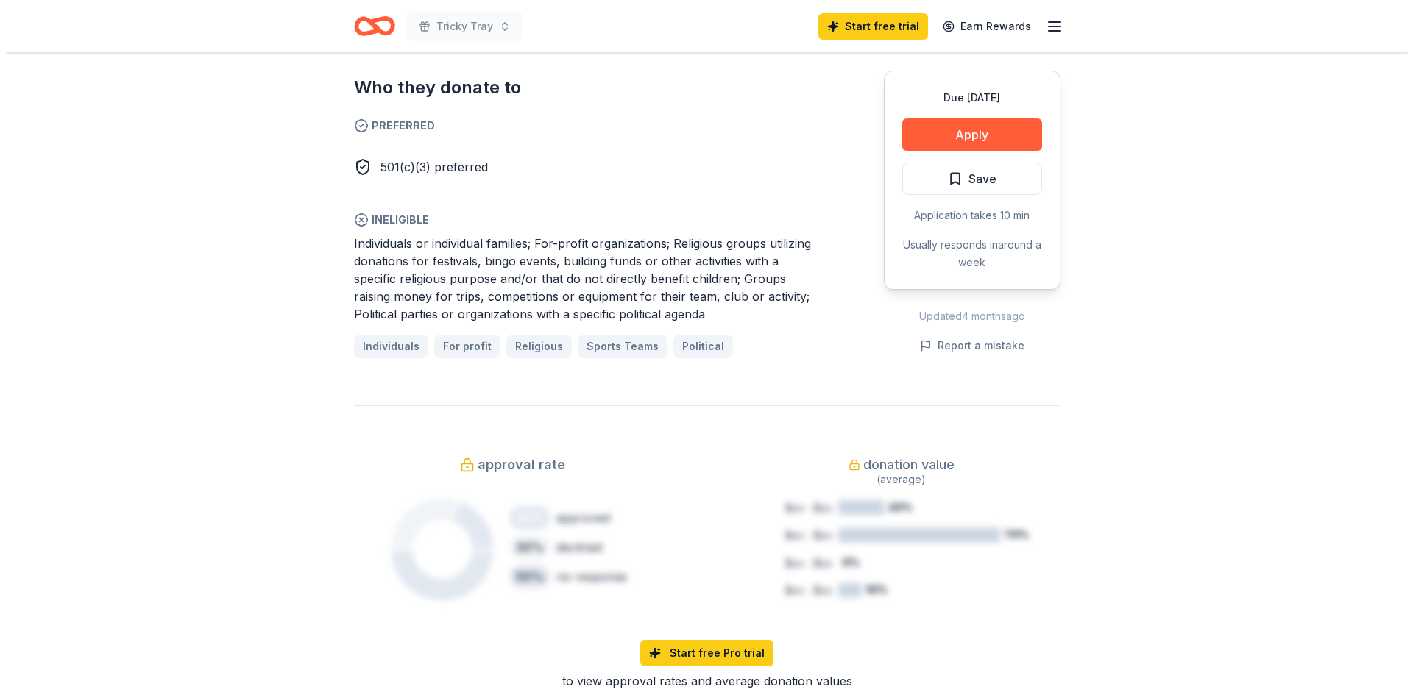
scroll to position [883, 0]
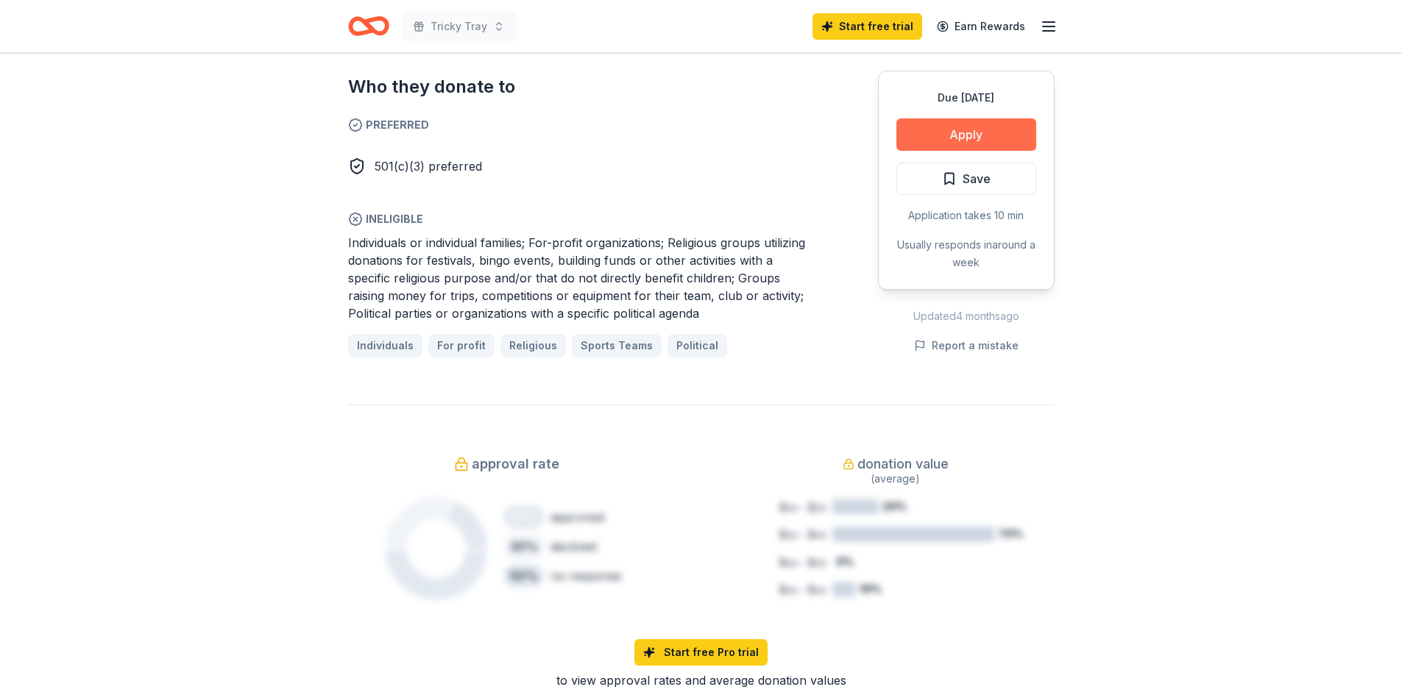
click at [997, 118] on button "Apply" at bounding box center [966, 134] width 140 height 32
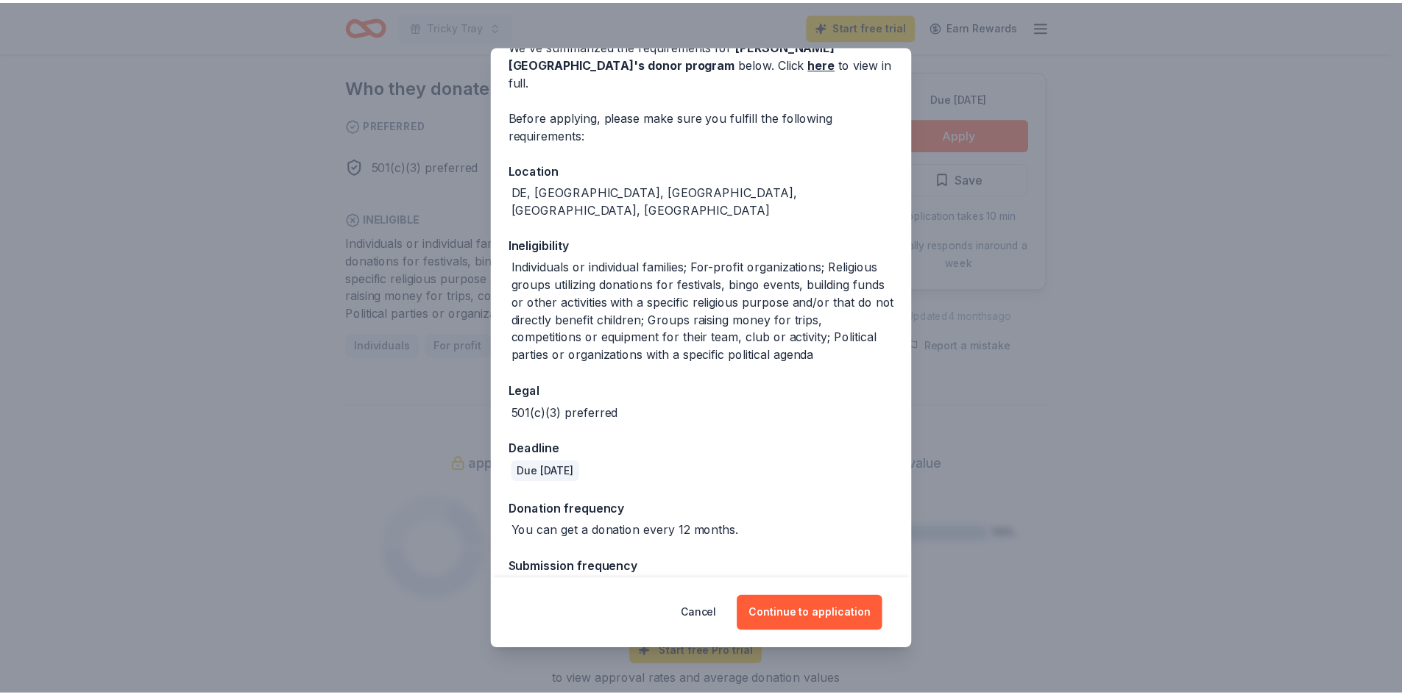
scroll to position [7, 0]
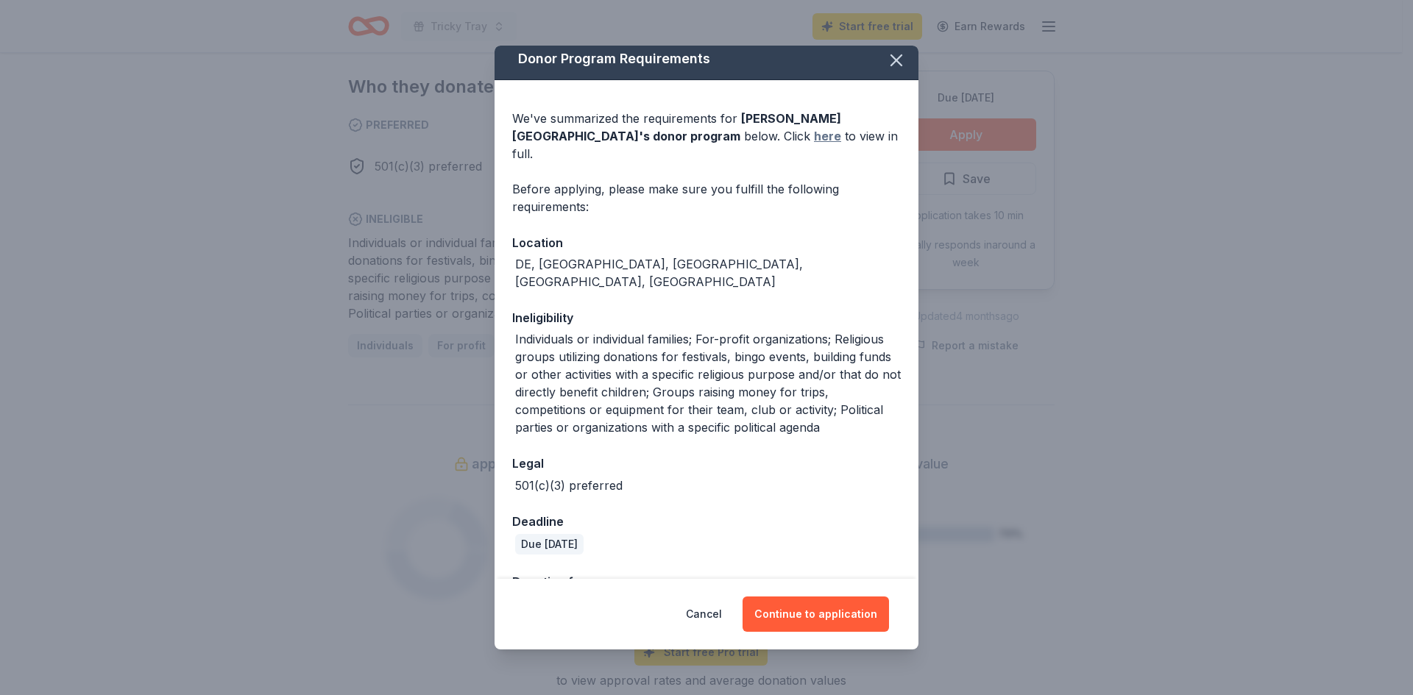
click at [814, 132] on link "here" at bounding box center [827, 136] width 27 height 18
click at [888, 60] on icon "button" at bounding box center [896, 60] width 21 height 21
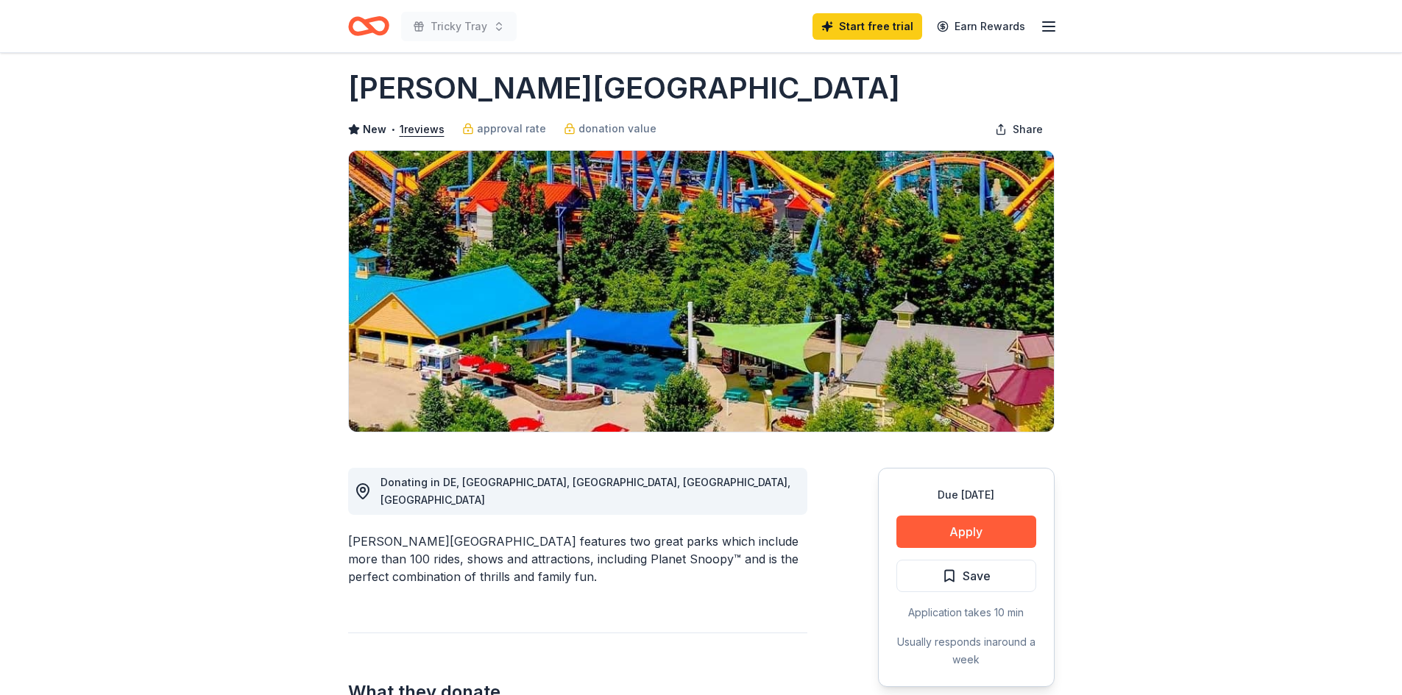
scroll to position [0, 0]
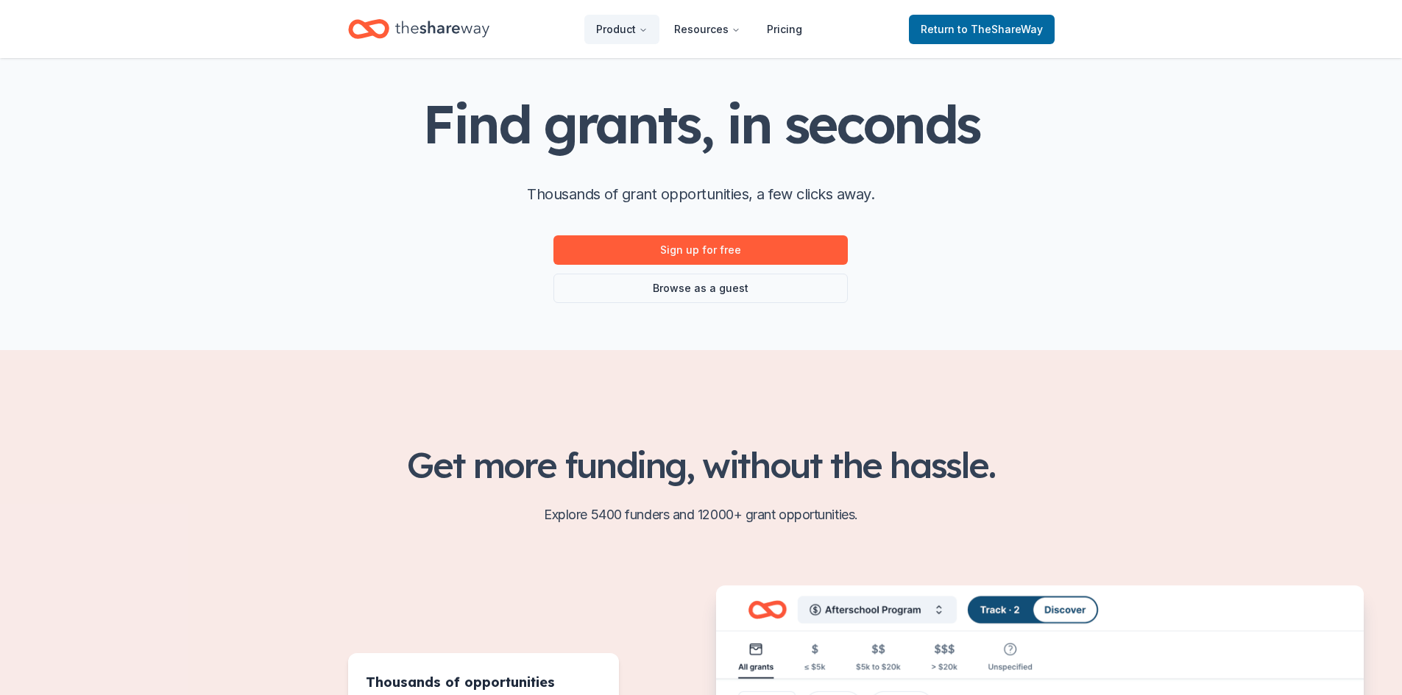
scroll to position [74, 0]
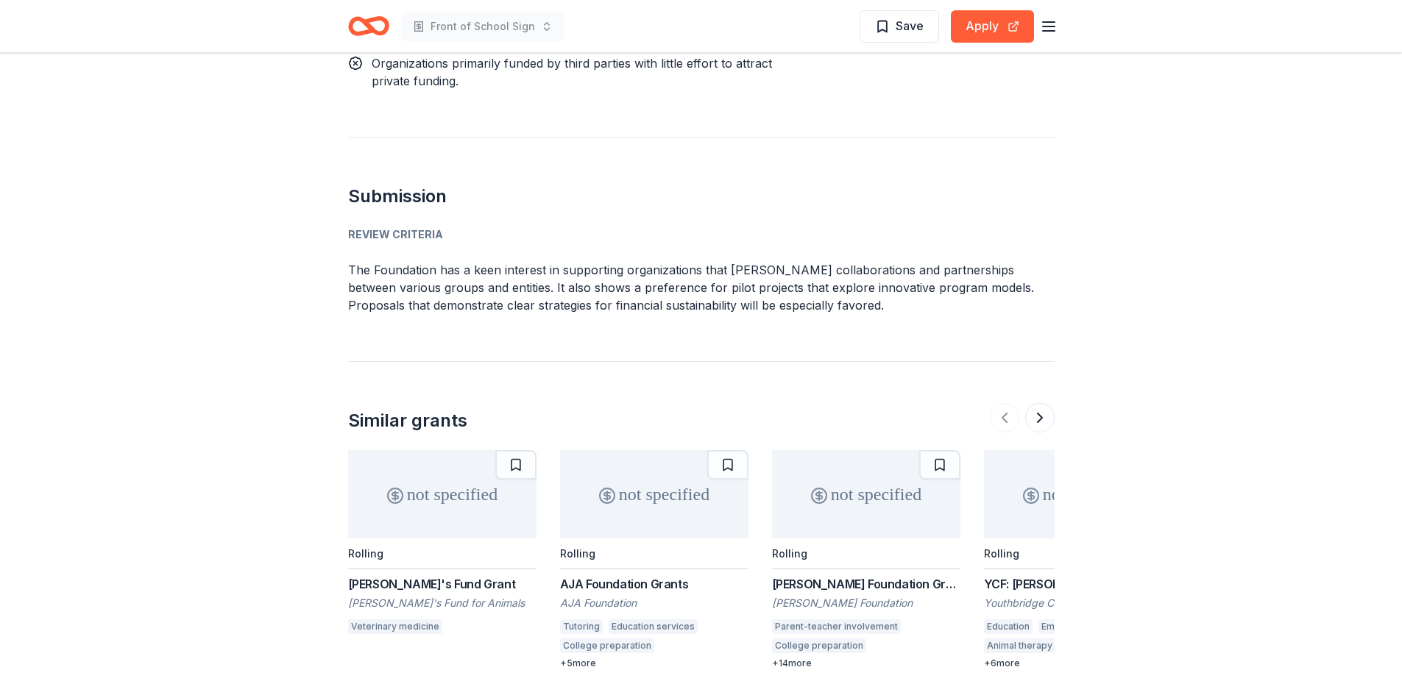
scroll to position [1619, 0]
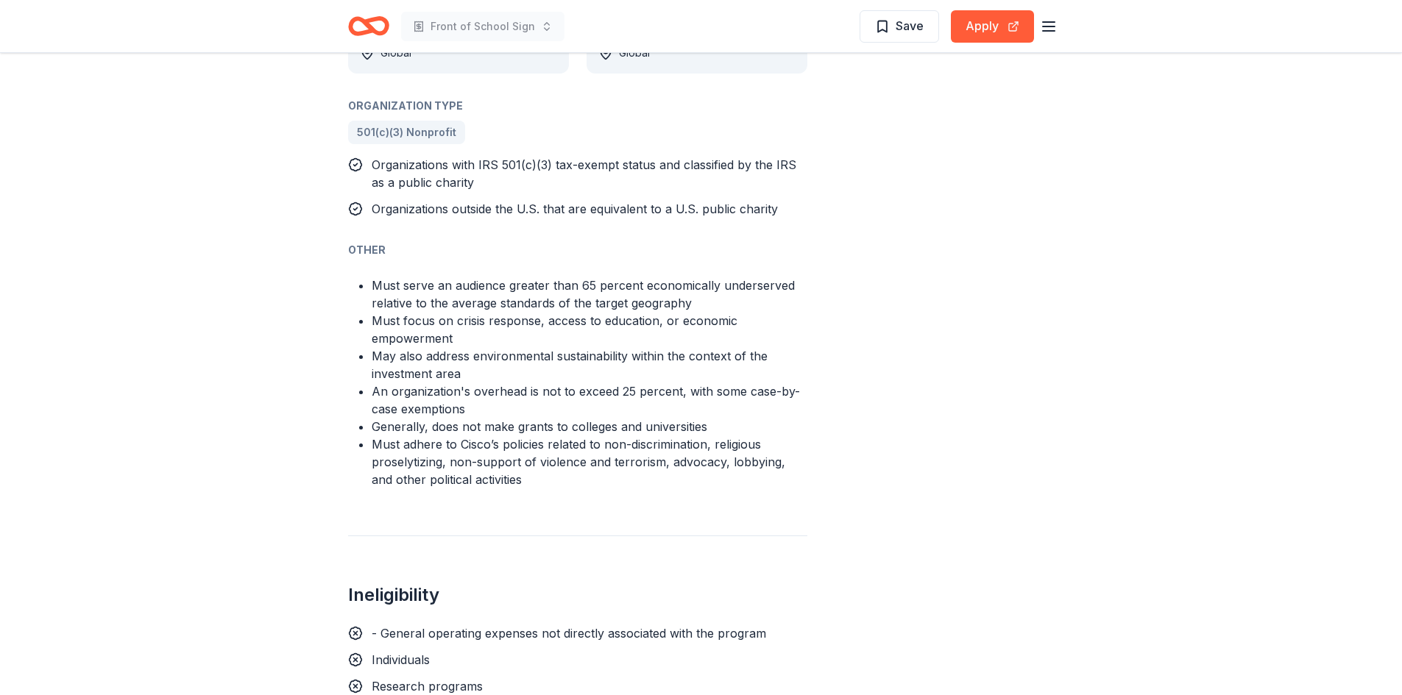
scroll to position [1104, 0]
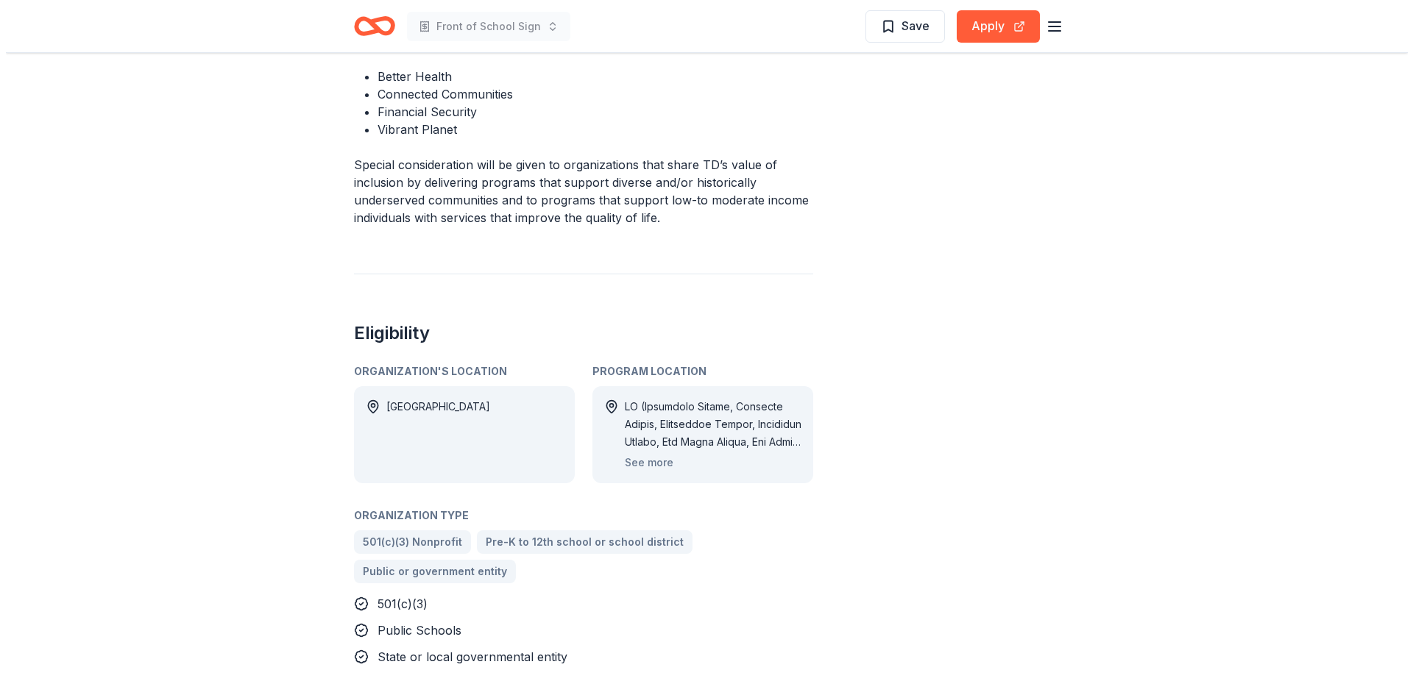
scroll to position [515, 0]
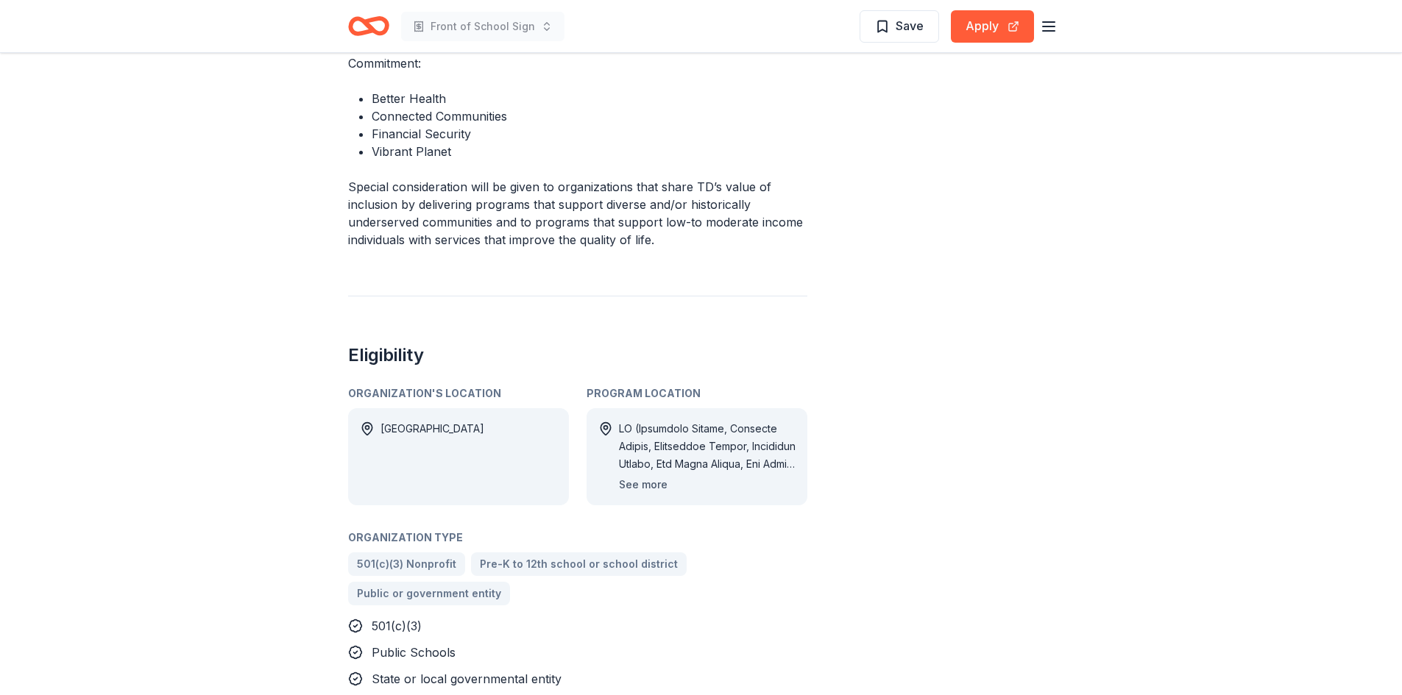
click at [650, 476] on button "See more" at bounding box center [643, 485] width 49 height 18
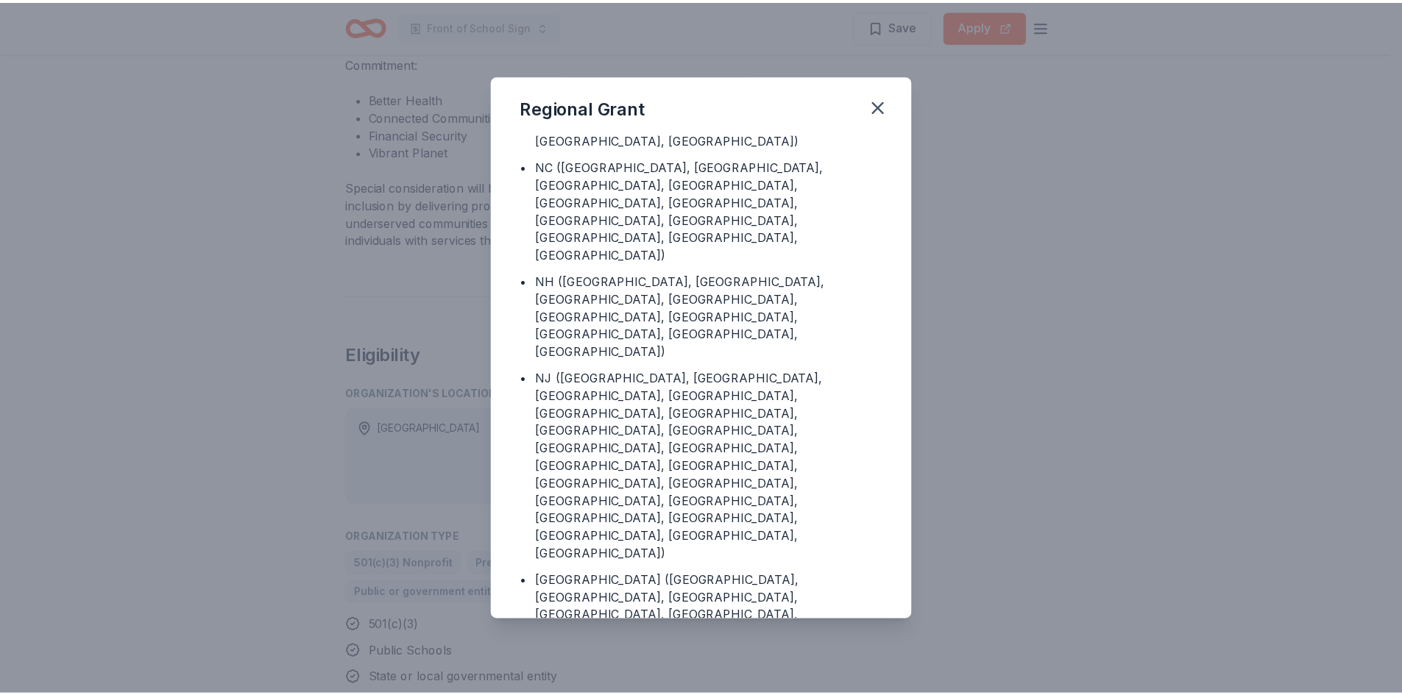
scroll to position [736, 0]
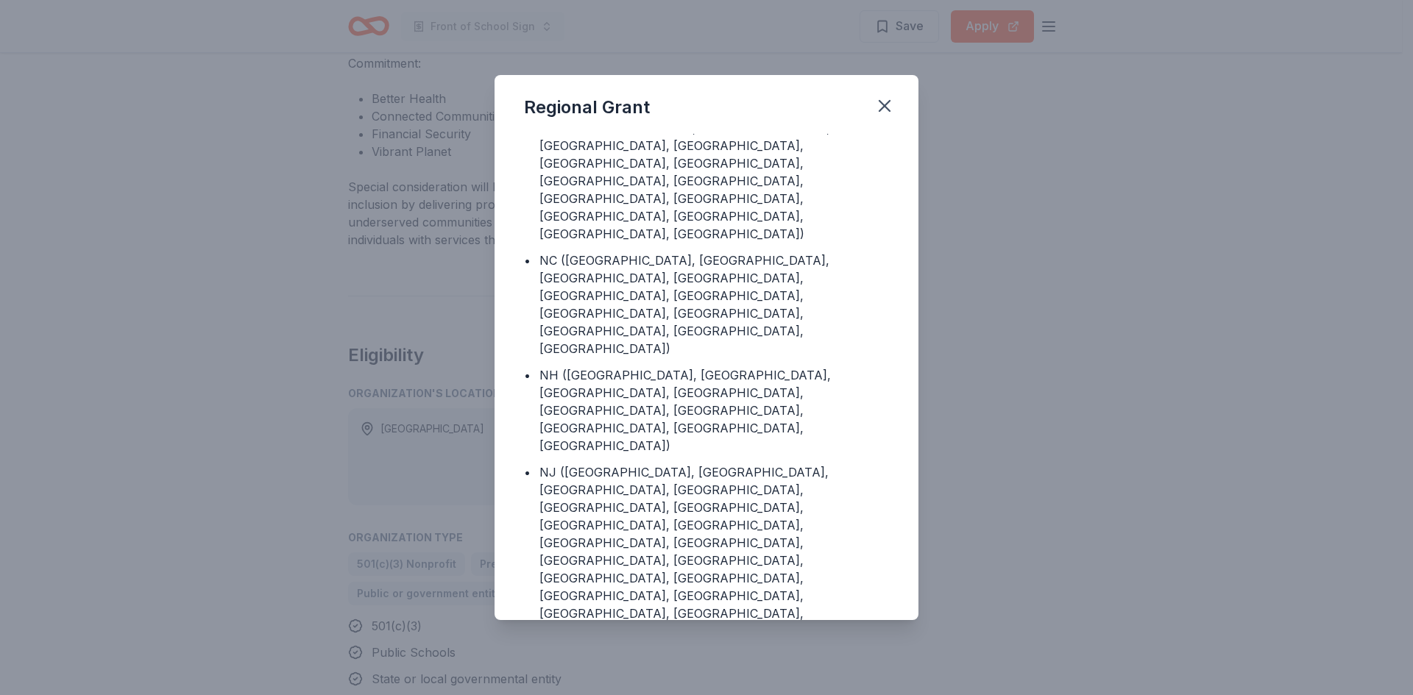
click at [1009, 317] on div "Regional Grant Program Location • CT (Fairfield County, Hartford County, Litchf…" at bounding box center [706, 347] width 1413 height 695
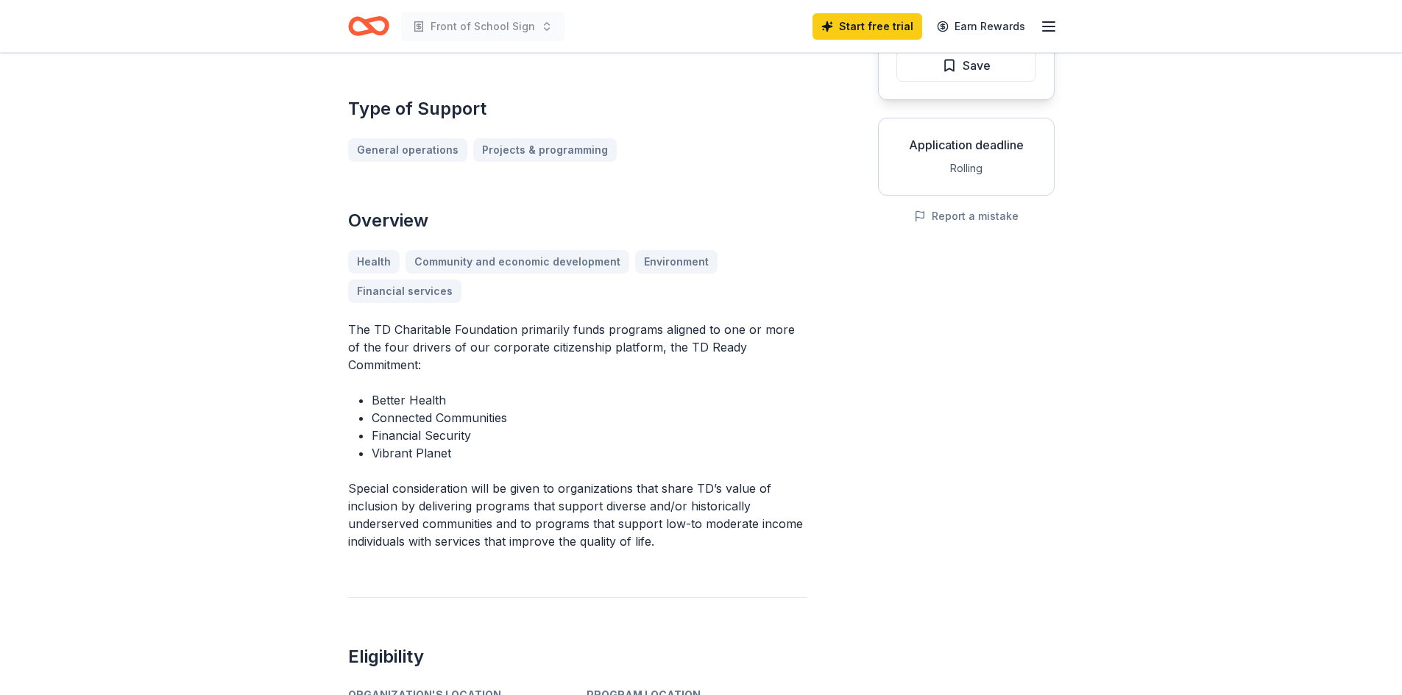
scroll to position [221, 0]
